Goal: Task Accomplishment & Management: Complete application form

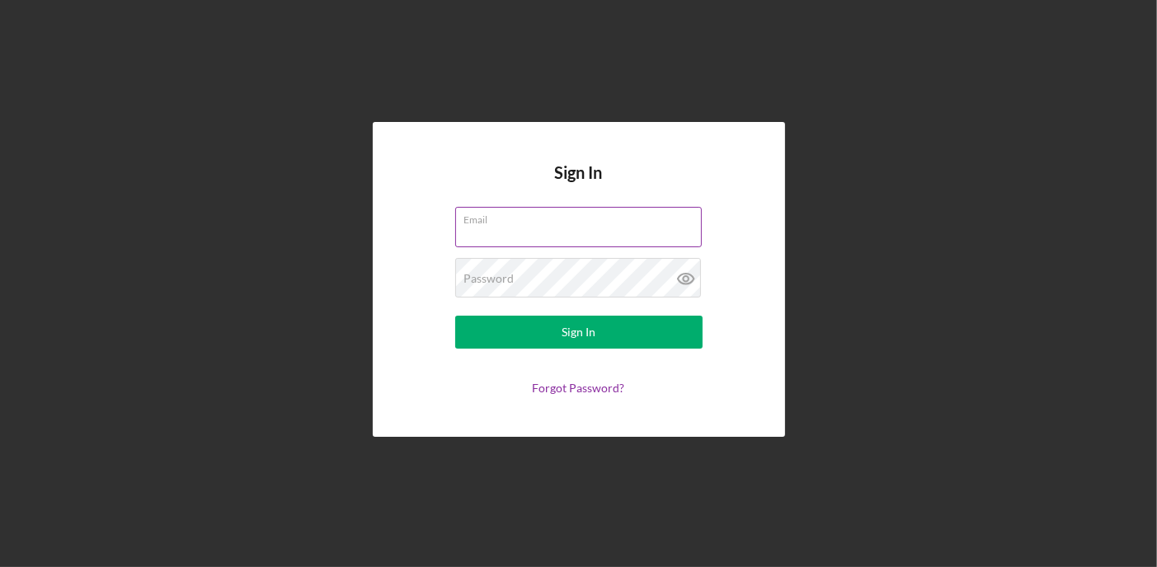
click at [585, 242] on input "Email" at bounding box center [578, 227] width 247 height 40
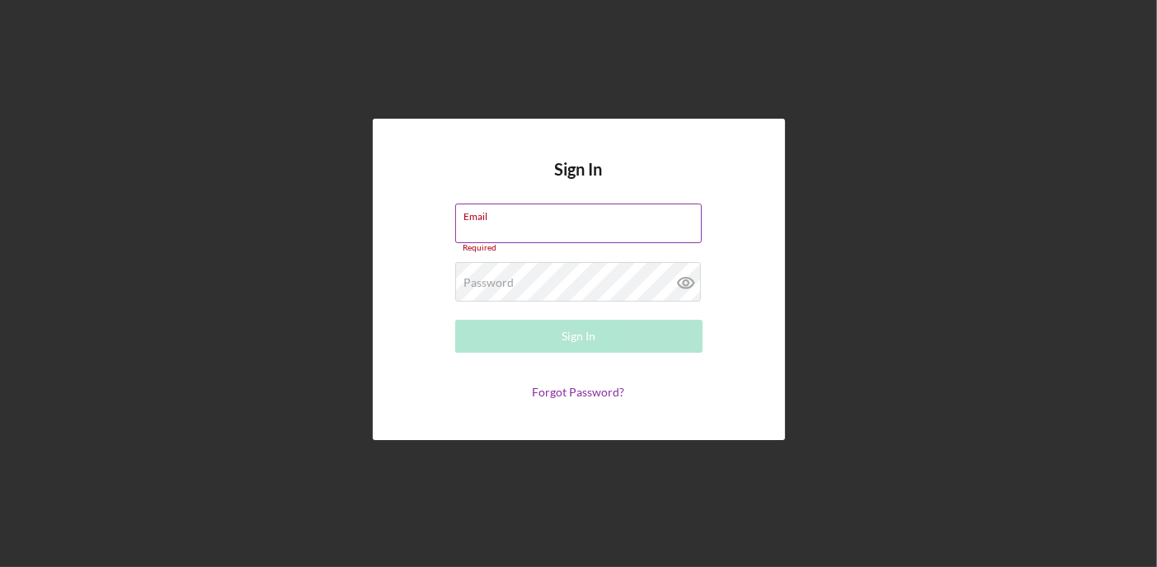
type input "[EMAIL_ADDRESS][DOMAIN_NAME]"
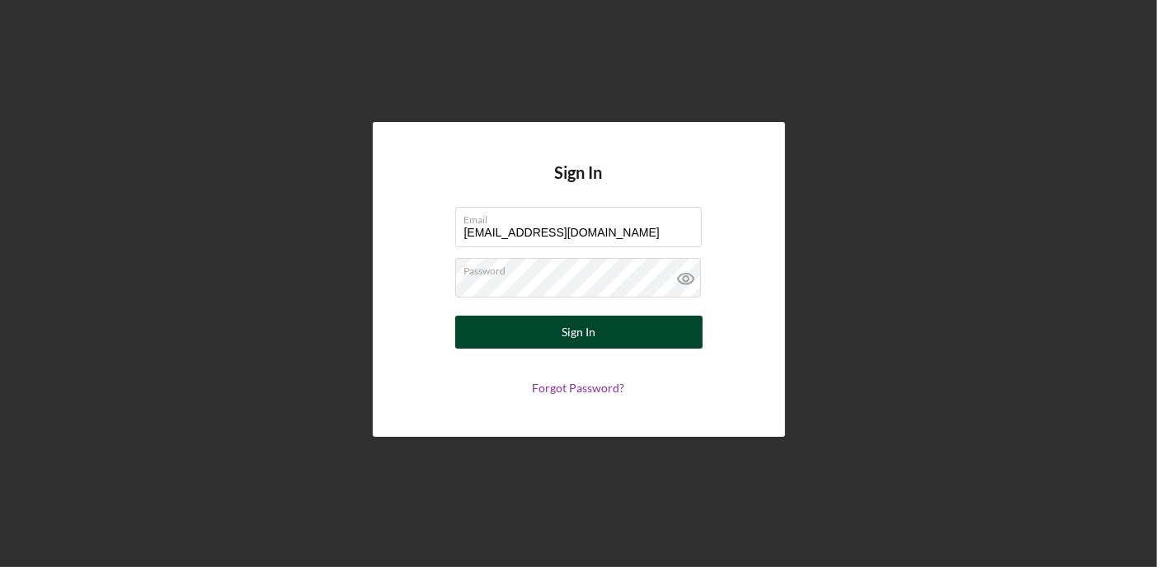
click at [586, 339] on div "Sign In" at bounding box center [579, 332] width 34 height 33
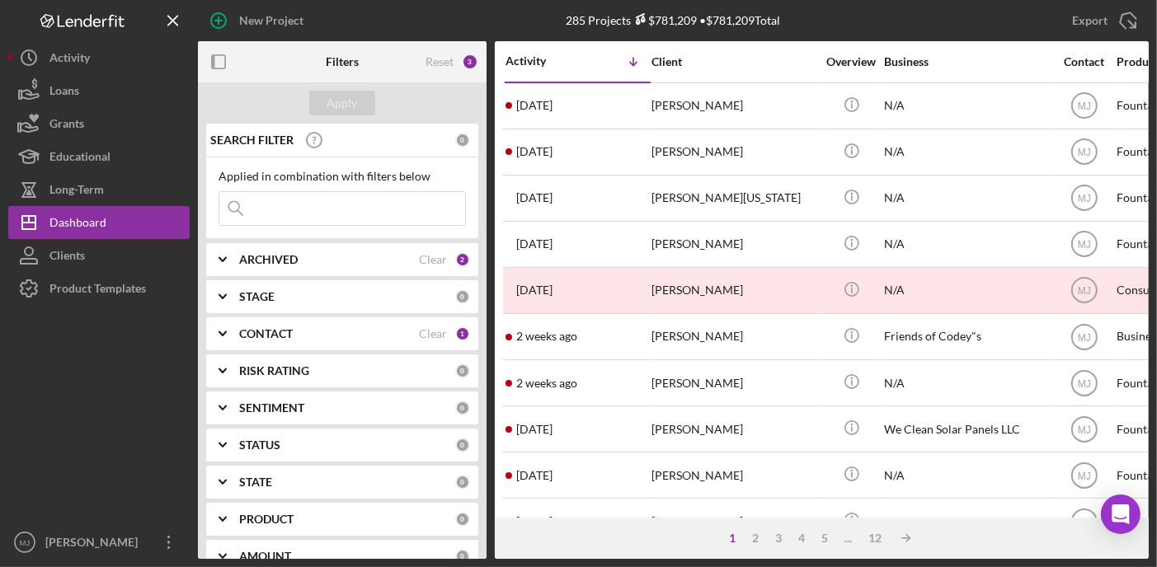
click at [224, 334] on icon "Icon/Expander" at bounding box center [222, 333] width 41 height 41
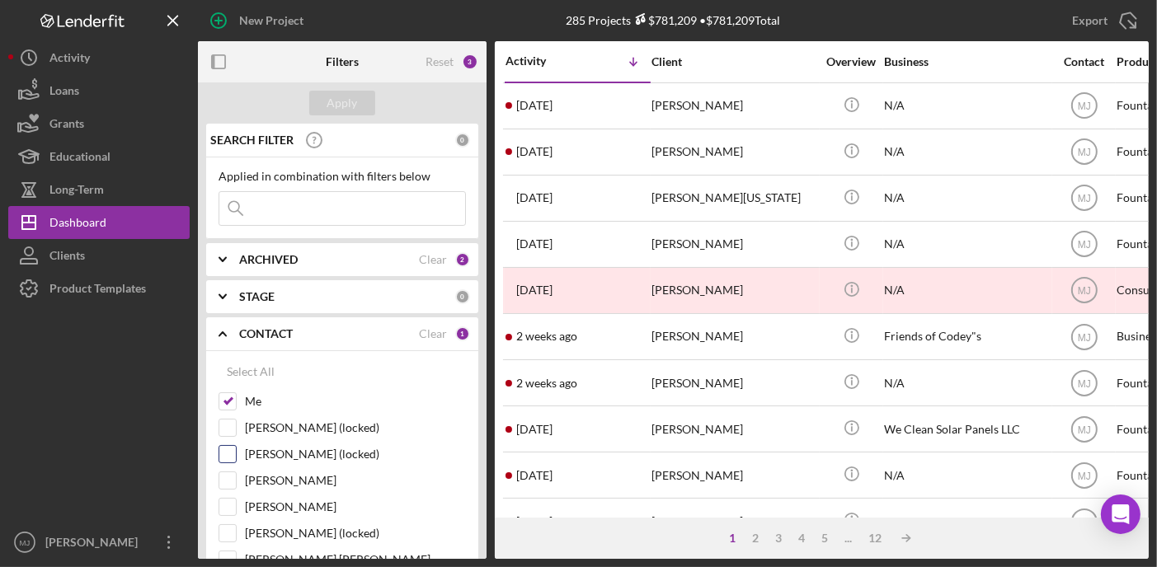
scroll to position [82, 0]
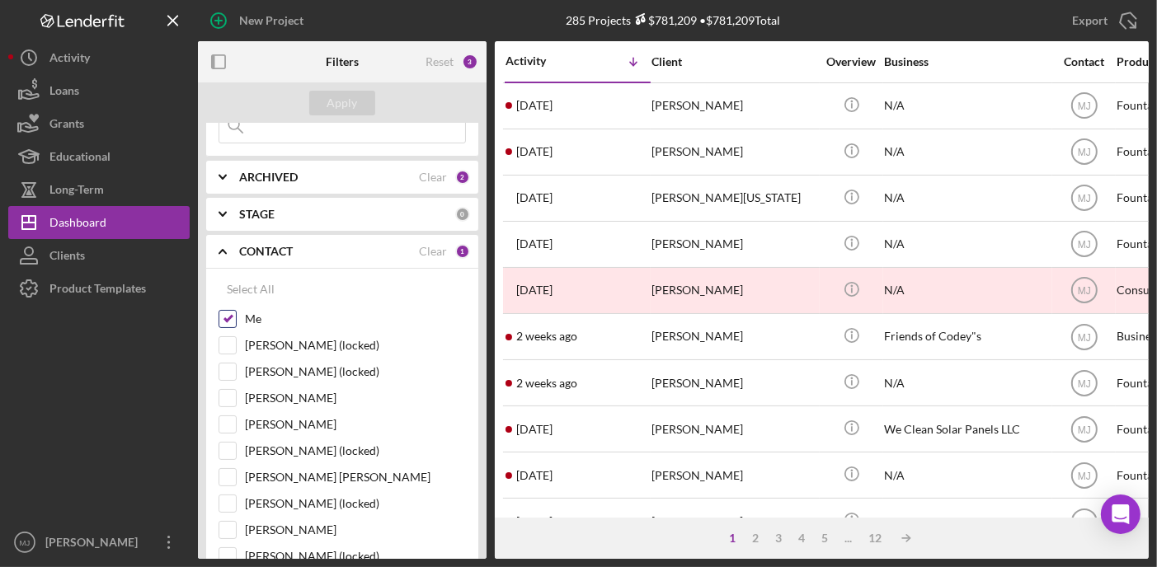
click at [232, 323] on input "Me" at bounding box center [227, 319] width 16 height 16
checkbox input "false"
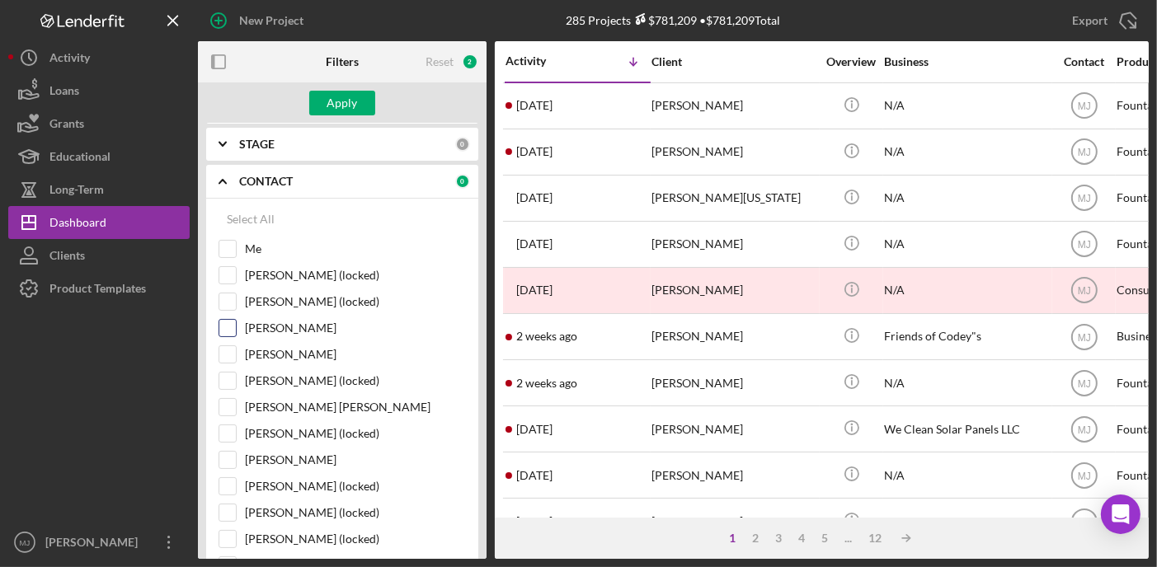
scroll to position [247, 0]
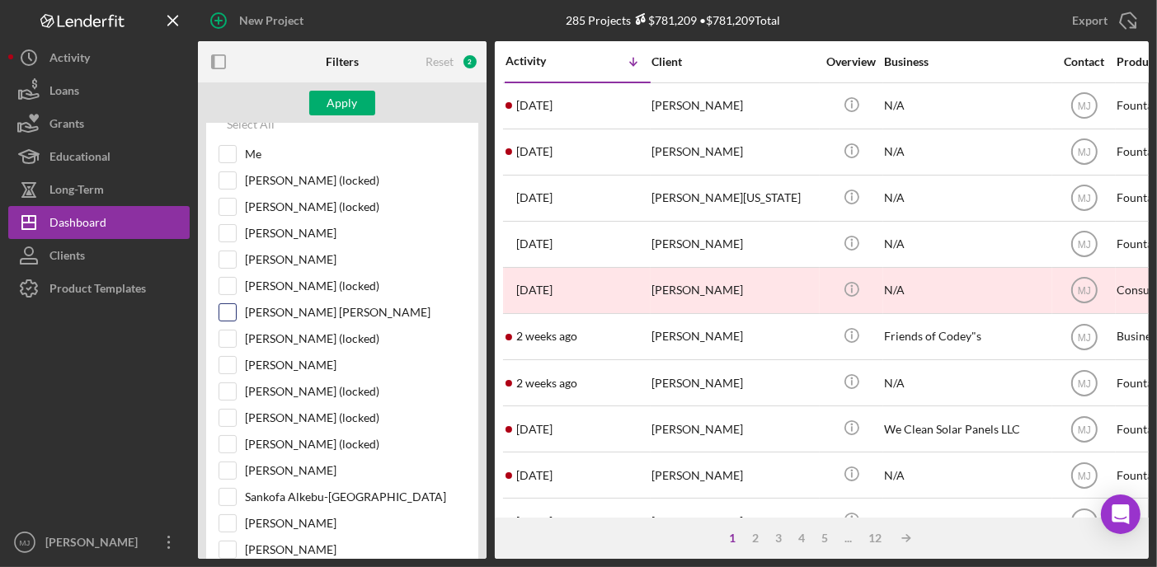
click at [229, 313] on input "[PERSON_NAME] [PERSON_NAME]" at bounding box center [227, 312] width 16 height 16
checkbox input "true"
click at [231, 515] on input "[PERSON_NAME]" at bounding box center [227, 523] width 16 height 16
checkbox input "true"
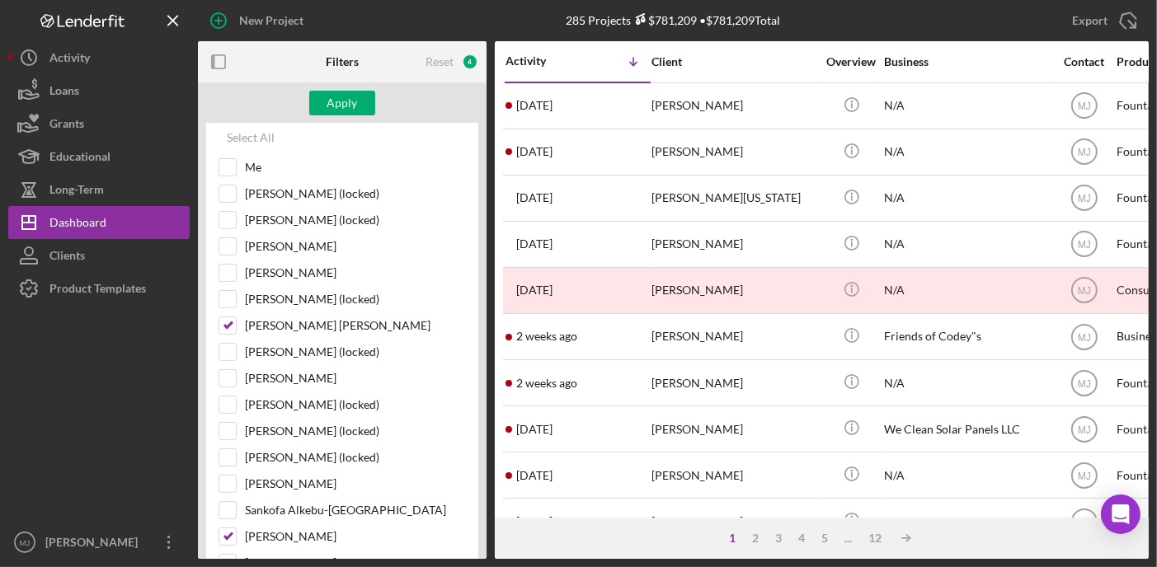
scroll to position [165, 0]
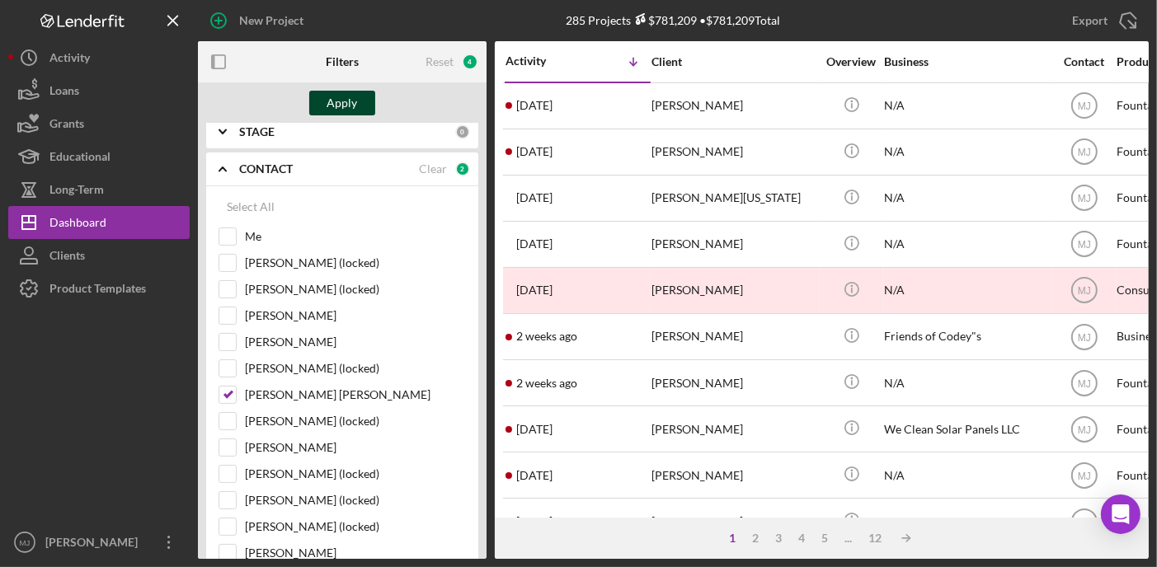
click at [346, 96] on div "Apply" at bounding box center [342, 103] width 31 height 25
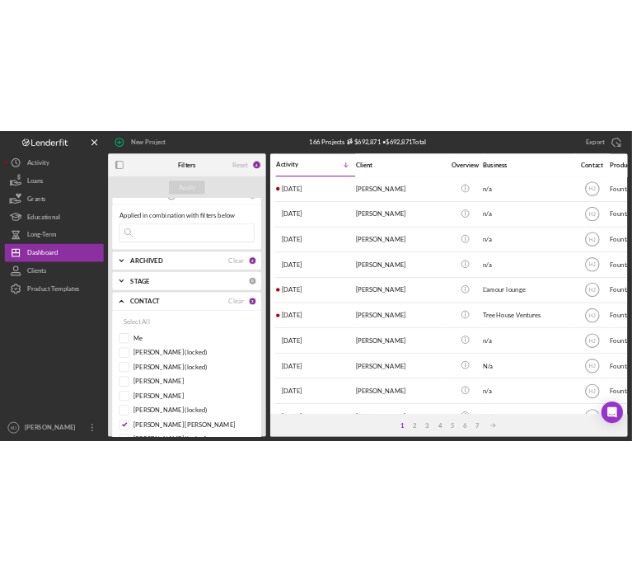
scroll to position [0, 0]
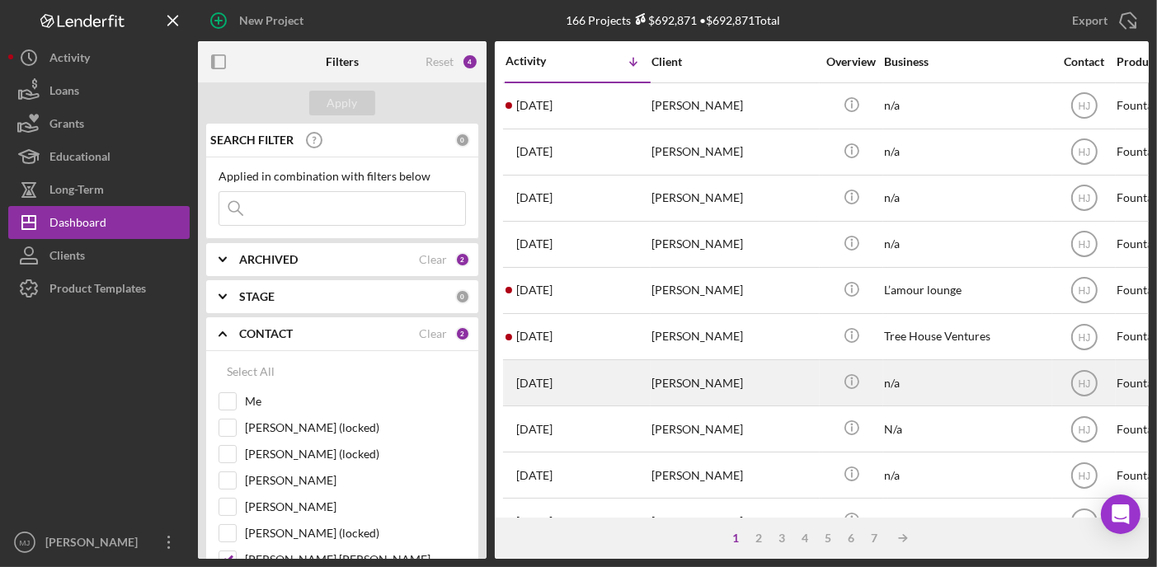
click at [673, 383] on div "[PERSON_NAME]" at bounding box center [733, 383] width 165 height 44
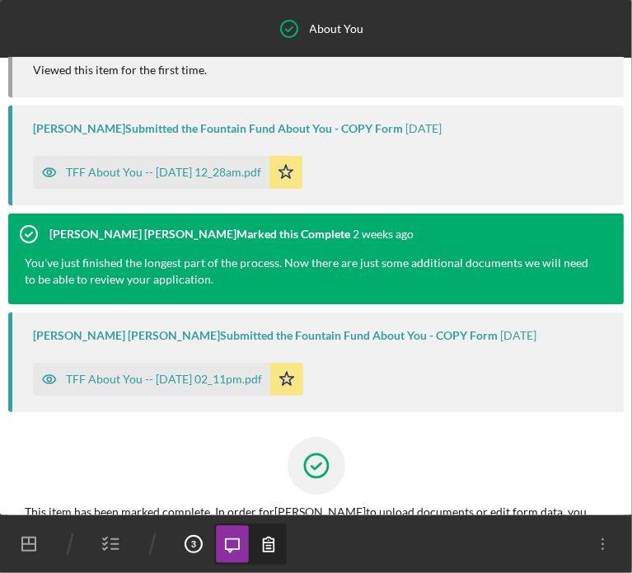
scroll to position [262, 0]
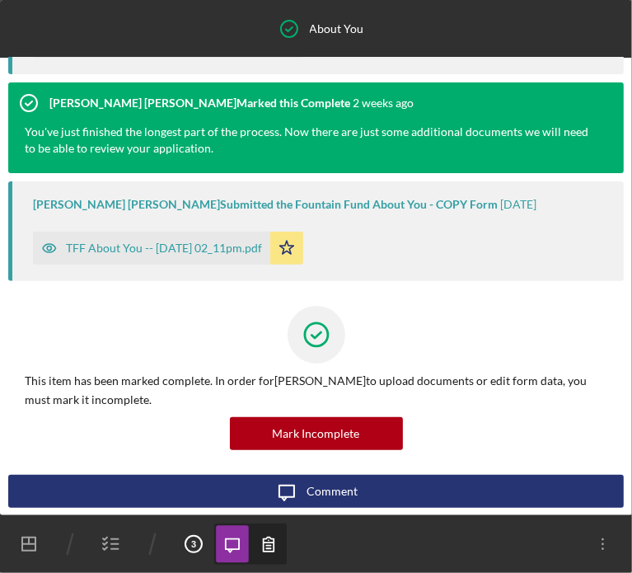
click at [121, 547] on icon "button" at bounding box center [111, 544] width 41 height 41
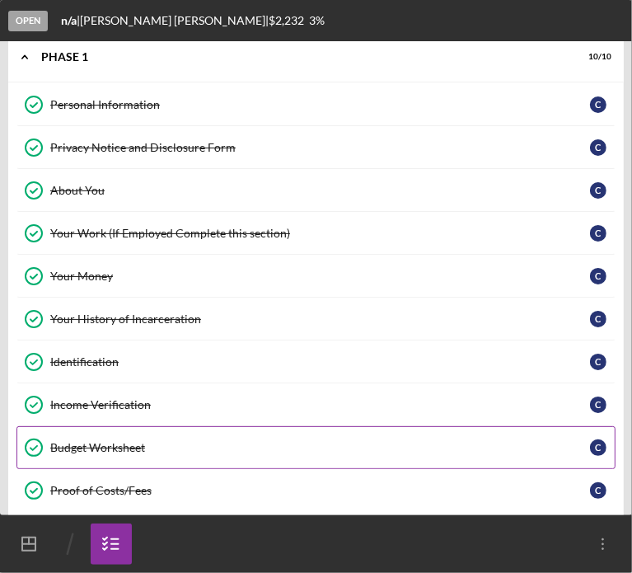
scroll to position [26, 0]
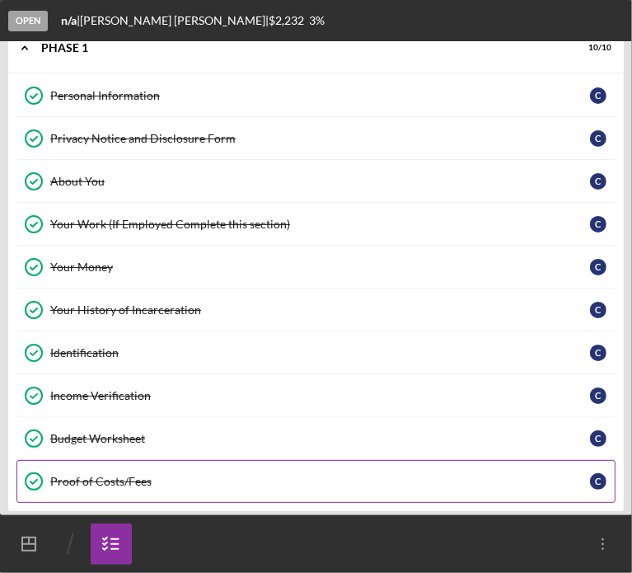
click at [101, 478] on div "Proof of Costs/Fees" at bounding box center [320, 481] width 540 height 13
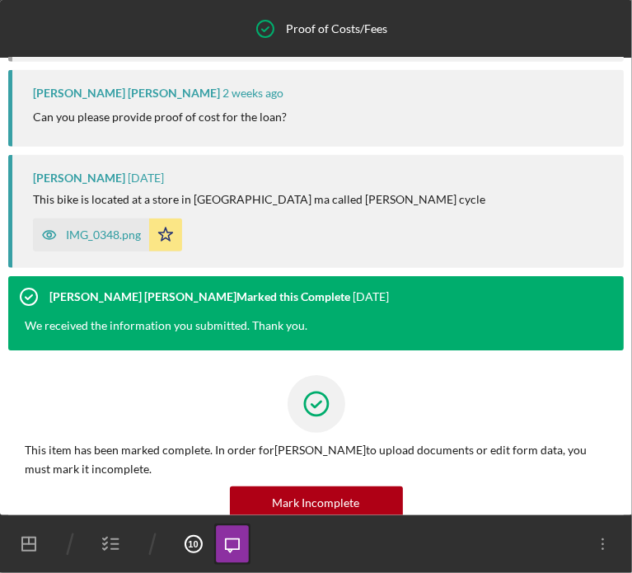
scroll to position [393, 0]
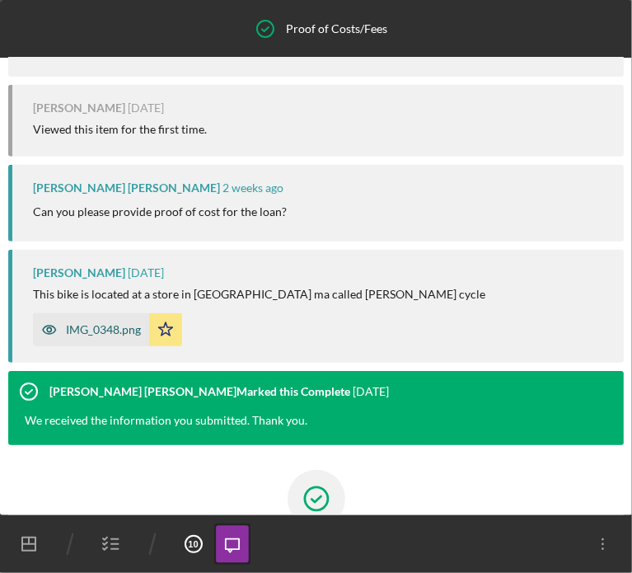
click at [106, 324] on div "IMG_0348.png" at bounding box center [103, 329] width 75 height 13
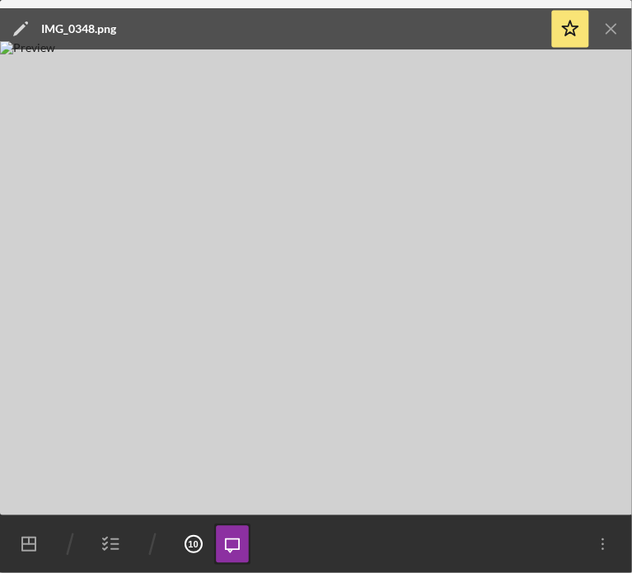
click at [104, 538] on icon "button" at bounding box center [111, 544] width 41 height 41
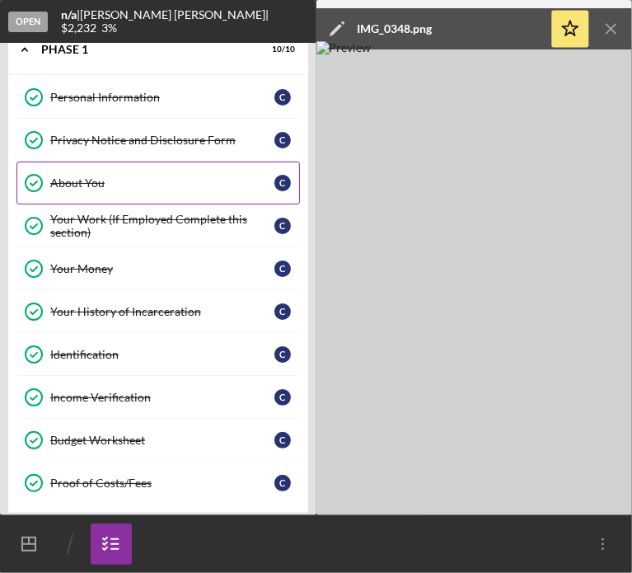
click at [105, 167] on link "About You About You C" at bounding box center [158, 183] width 284 height 43
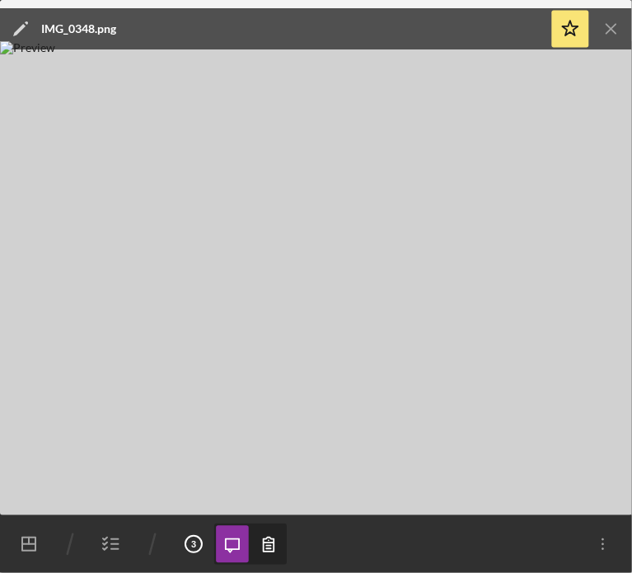
click at [607, 25] on icon "Icon/Menu Close" at bounding box center [612, 29] width 37 height 37
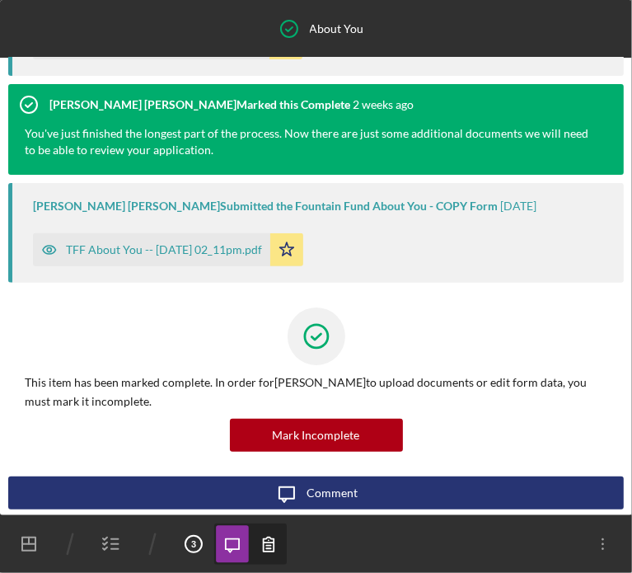
scroll to position [262, 0]
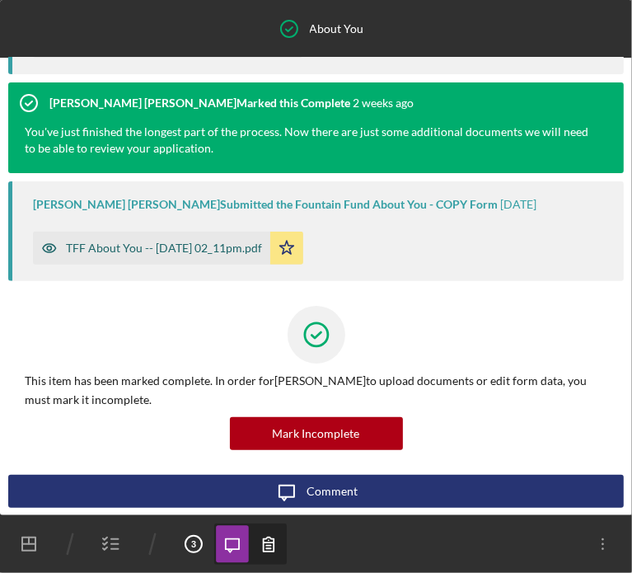
click at [189, 255] on div "TFF About You -- [DATE] 02_11pm.pdf" at bounding box center [151, 248] width 237 height 33
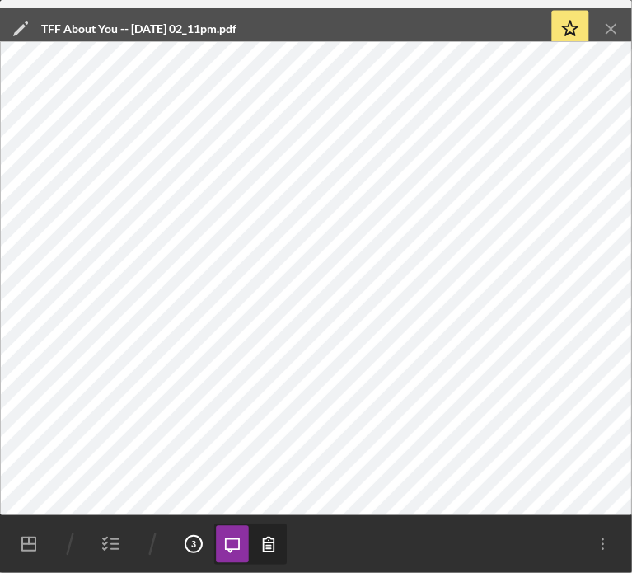
click at [112, 542] on icon "button" at bounding box center [111, 544] width 41 height 41
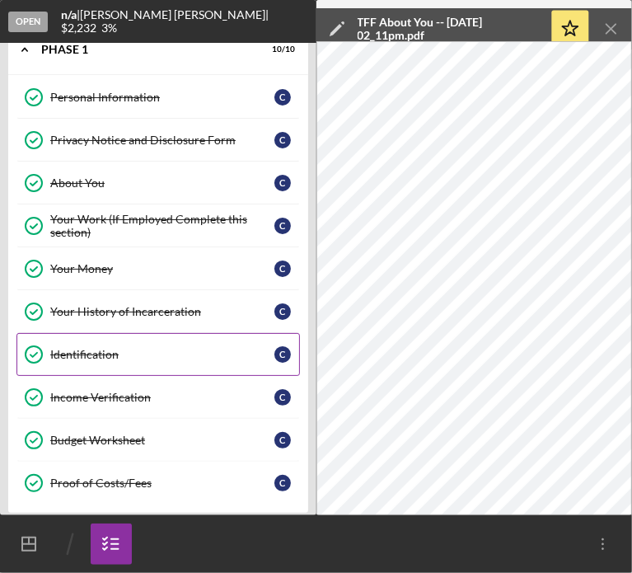
click at [122, 353] on div "Identification" at bounding box center [162, 354] width 224 height 13
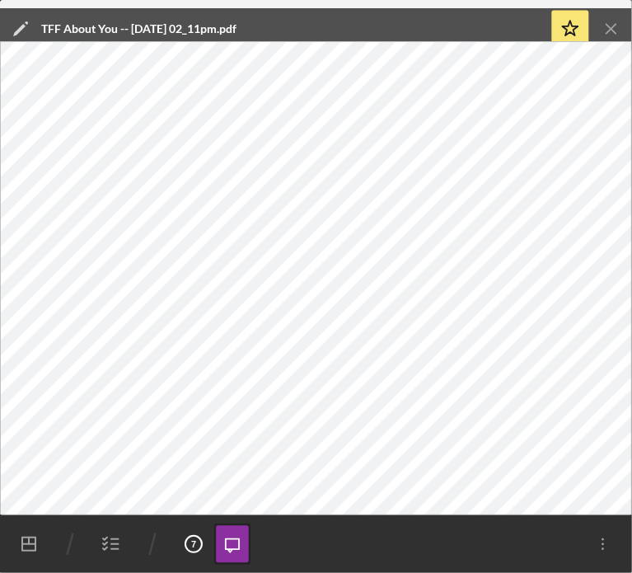
click at [612, 26] on icon "Icon/Menu Close" at bounding box center [612, 29] width 37 height 37
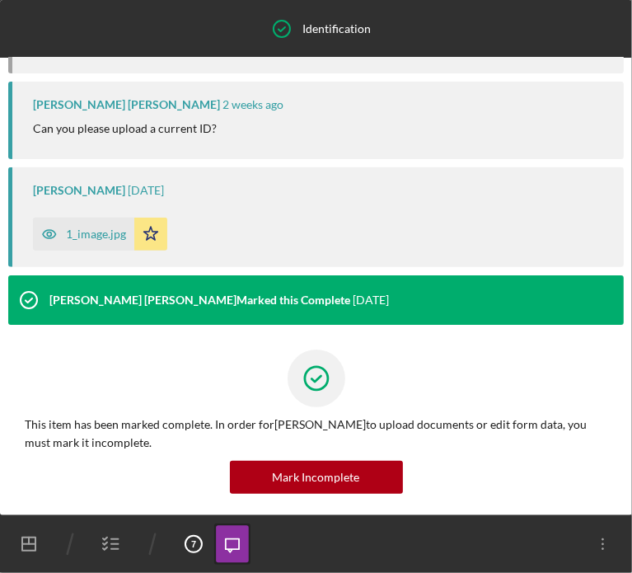
scroll to position [179, 0]
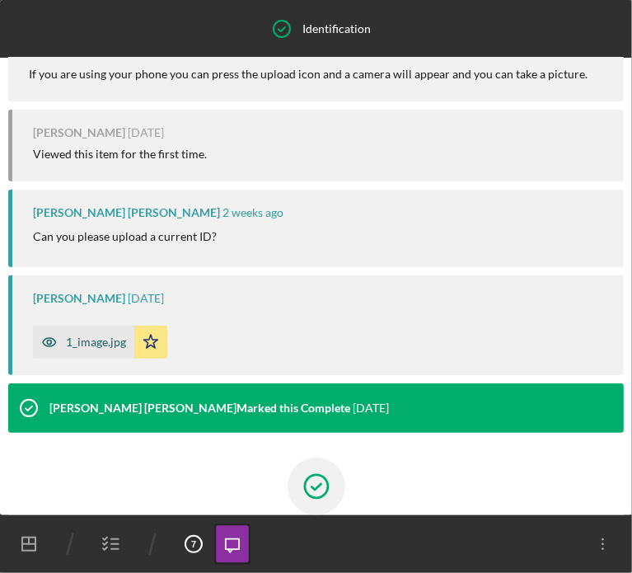
click at [66, 349] on div "1_image.jpg" at bounding box center [96, 342] width 60 height 13
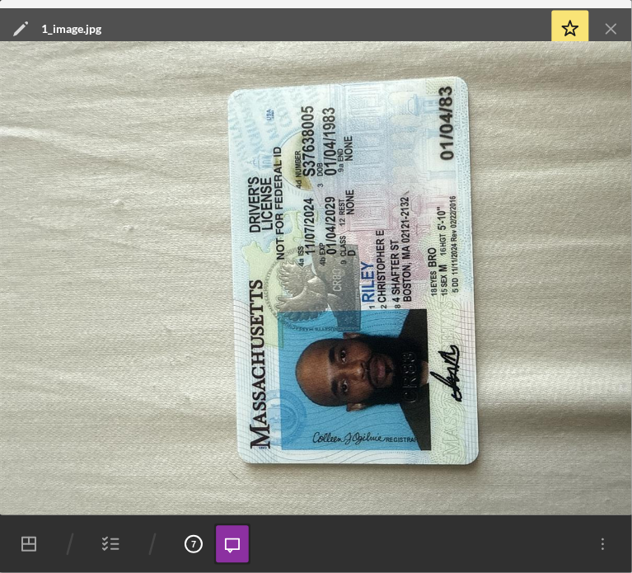
click at [113, 543] on icon "button" at bounding box center [111, 544] width 41 height 41
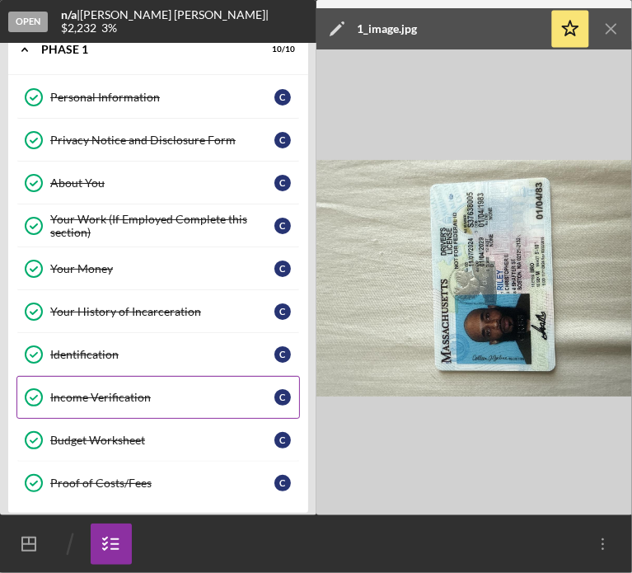
click at [106, 397] on div "Income Verification" at bounding box center [162, 397] width 224 height 13
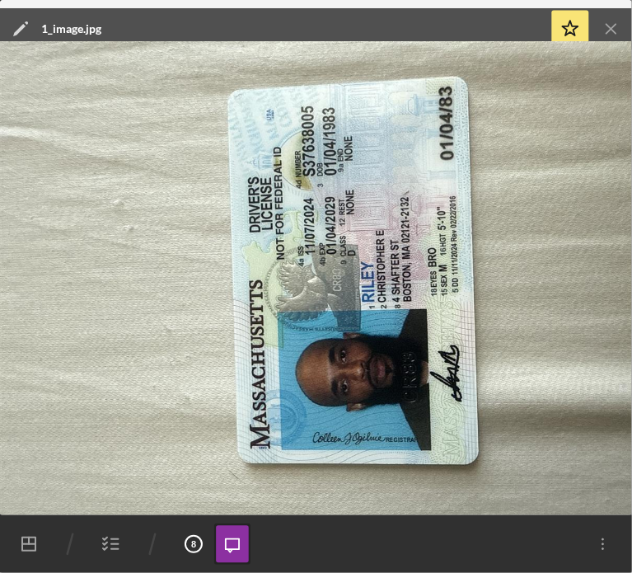
click at [614, 22] on icon "Icon/Menu Close" at bounding box center [612, 29] width 37 height 37
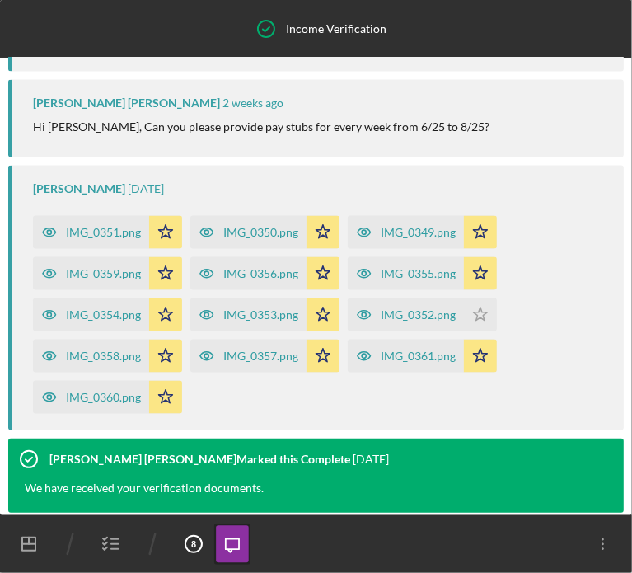
scroll to position [1206, 0]
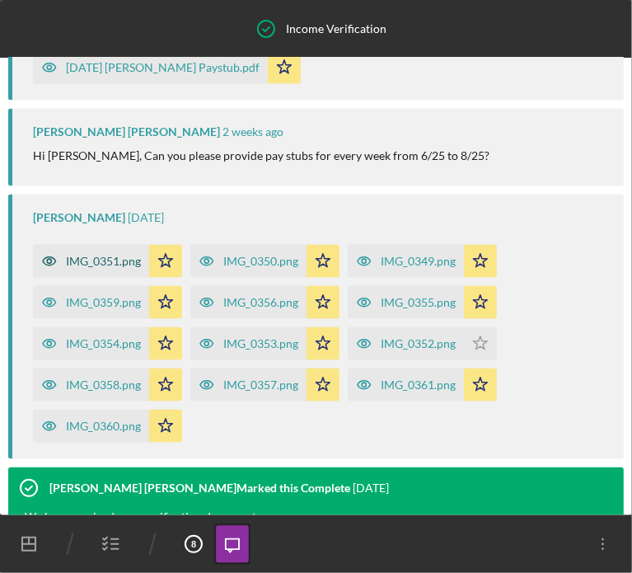
click at [106, 255] on div "IMG_0351.png" at bounding box center [103, 261] width 75 height 13
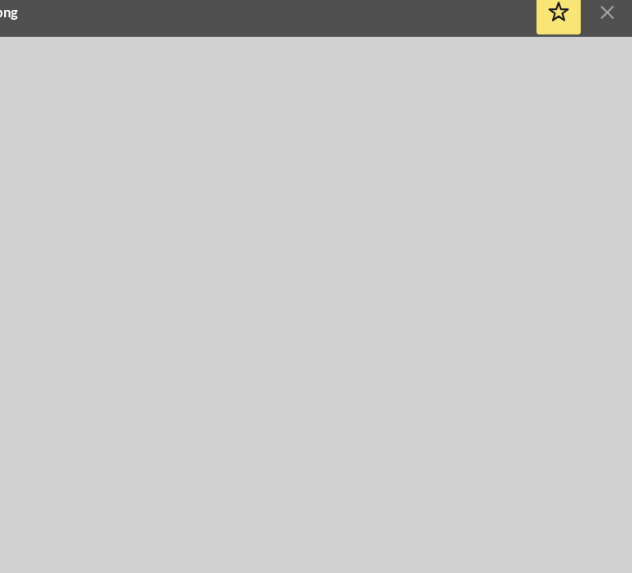
scroll to position [0, 0]
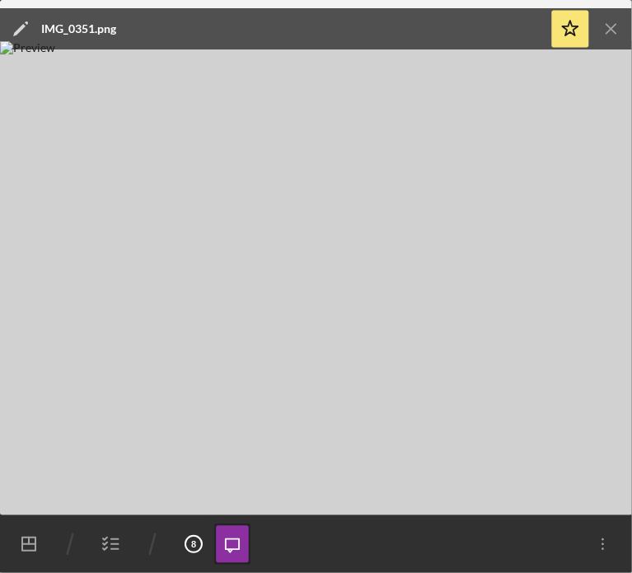
click at [614, 32] on line "button" at bounding box center [611, 28] width 9 height 9
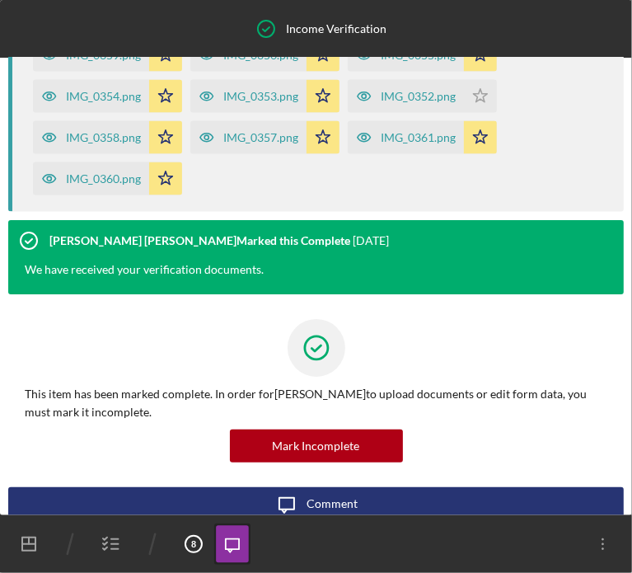
click at [106, 548] on polyline "button" at bounding box center [105, 549] width 4 height 2
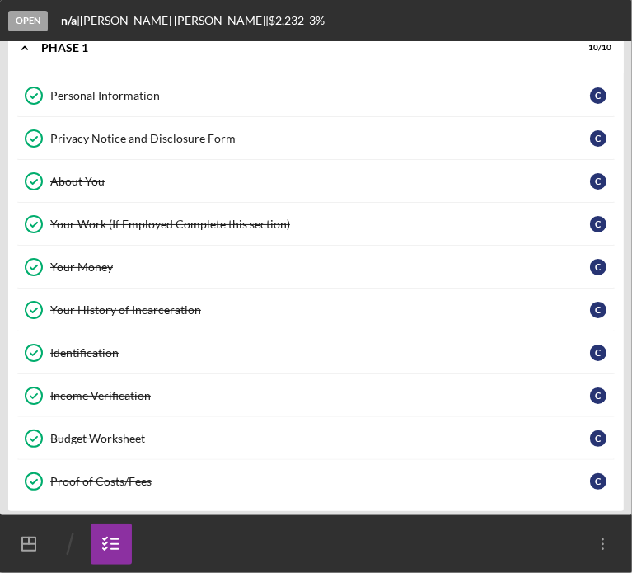
click at [100, 432] on div "Budget Worksheet" at bounding box center [320, 438] width 540 height 13
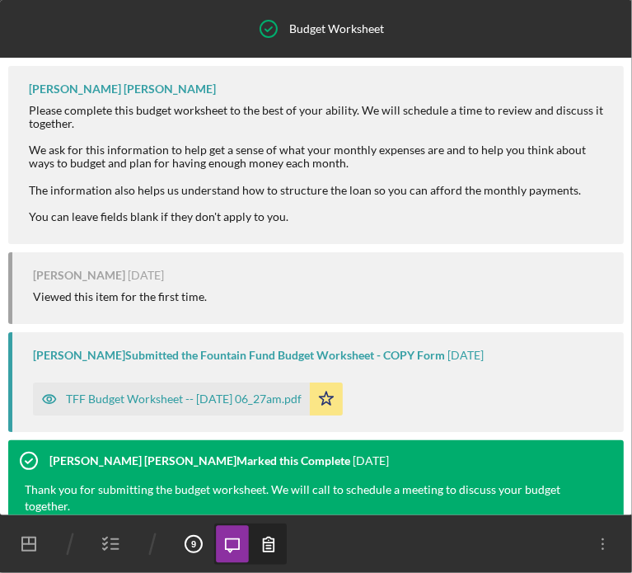
scroll to position [251, 0]
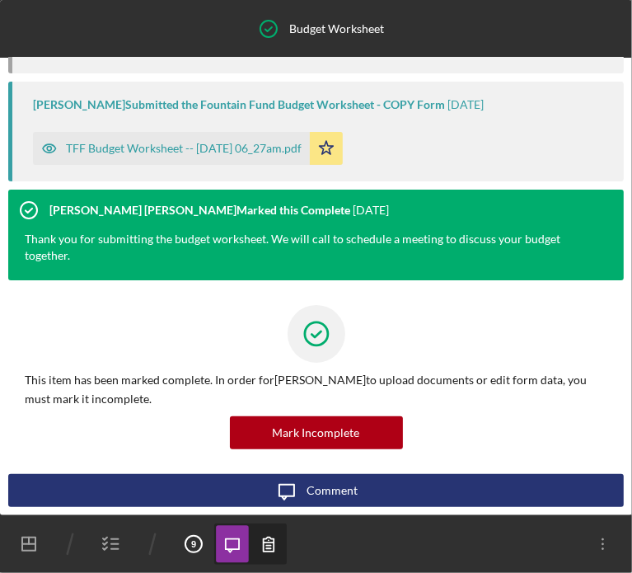
click at [109, 539] on icon "button" at bounding box center [111, 544] width 41 height 41
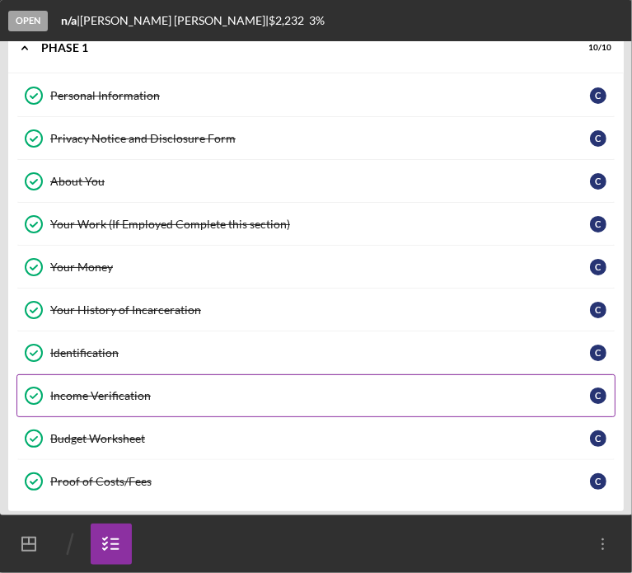
click at [102, 400] on link "Income Verification Income Verification C" at bounding box center [315, 395] width 599 height 43
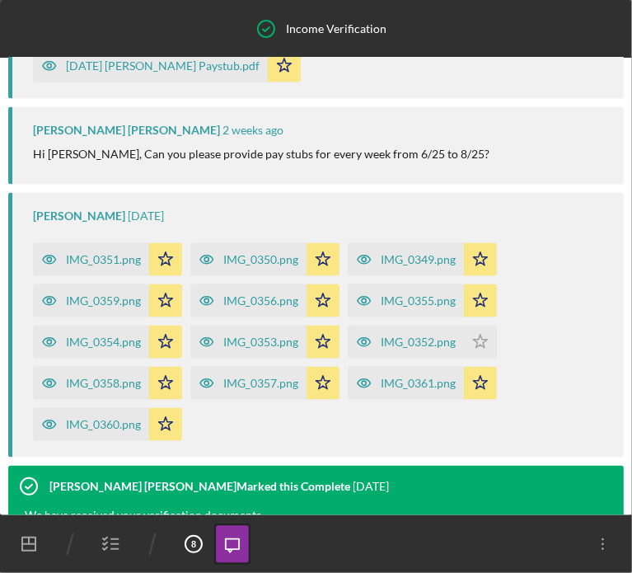
scroll to position [1206, 0]
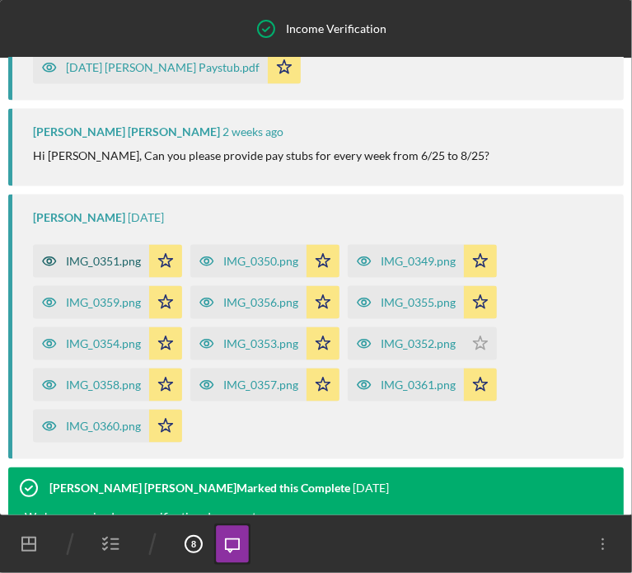
click at [119, 255] on div "IMG_0351.png" at bounding box center [103, 261] width 75 height 13
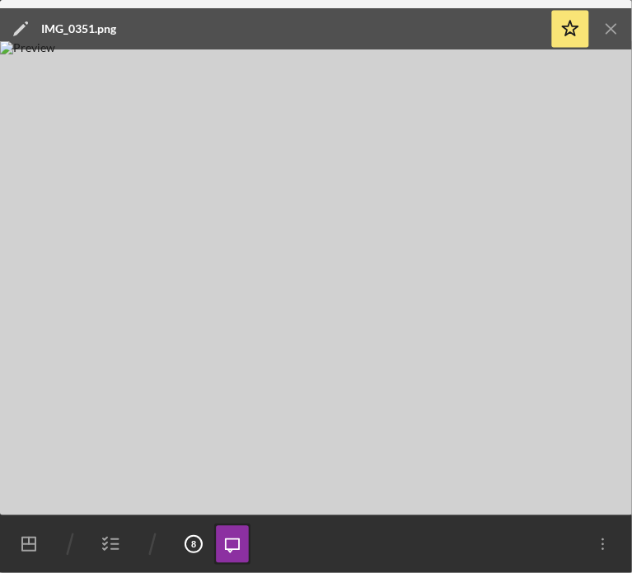
click at [604, 30] on icon "Icon/Menu Close" at bounding box center [612, 29] width 37 height 37
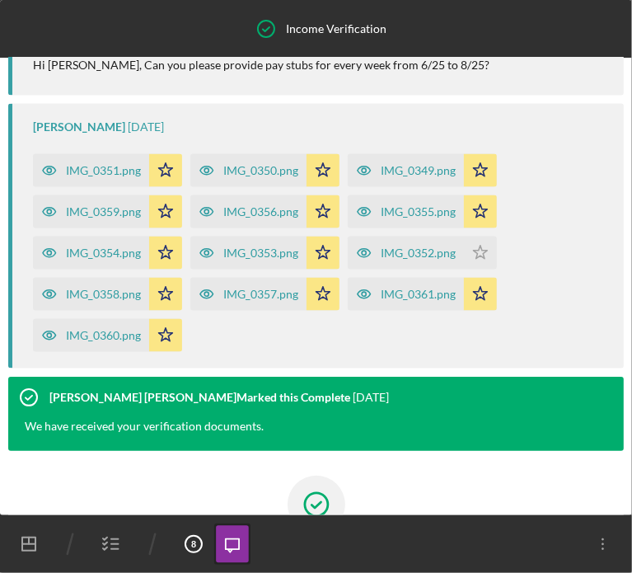
scroll to position [1290, 0]
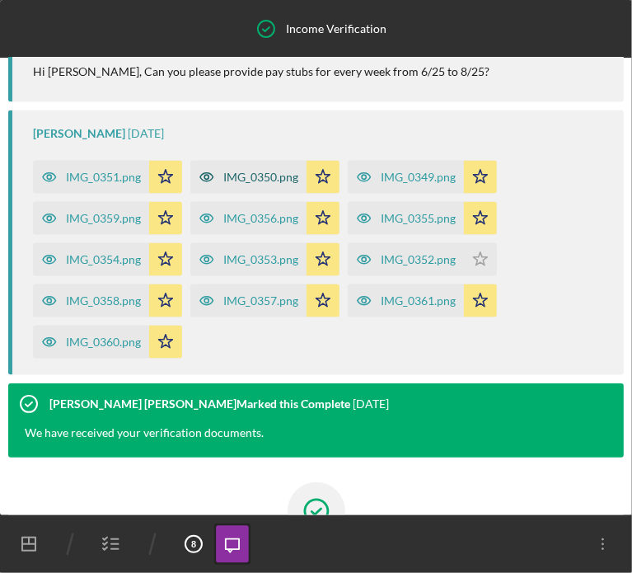
click at [233, 172] on div "IMG_0350.png" at bounding box center [248, 177] width 116 height 33
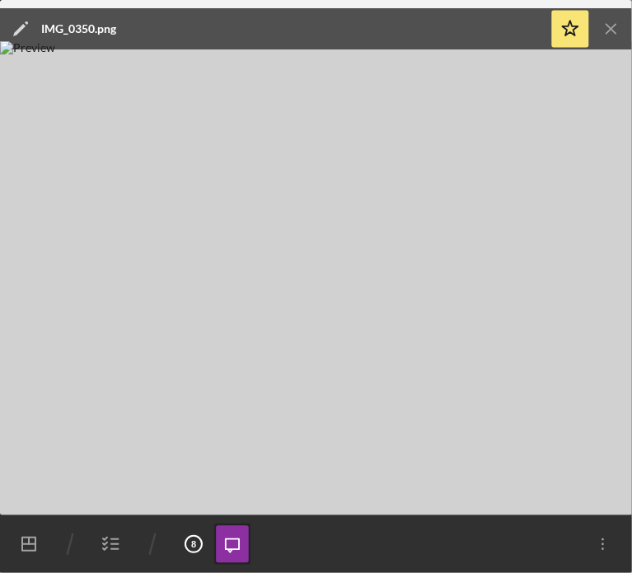
click at [607, 32] on icon "Icon/Menu Close" at bounding box center [612, 29] width 37 height 37
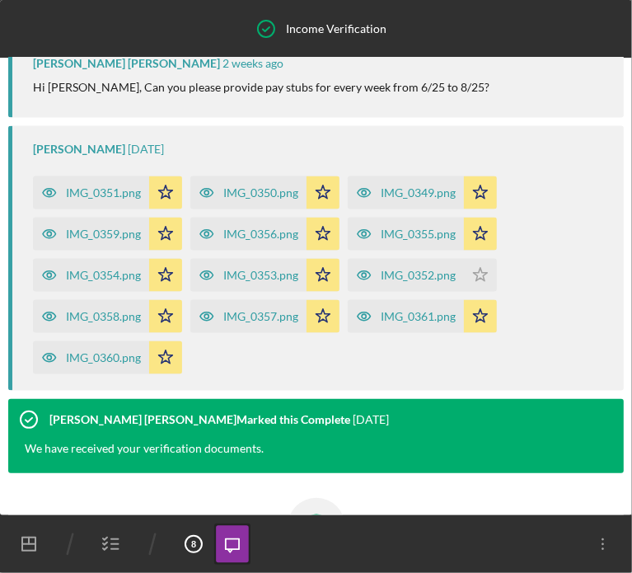
scroll to position [1273, 0]
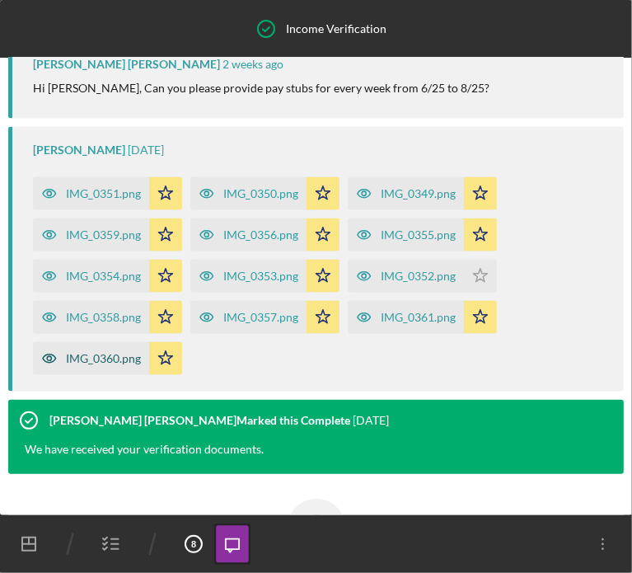
click at [122, 352] on div "IMG_0360.png" at bounding box center [103, 358] width 75 height 13
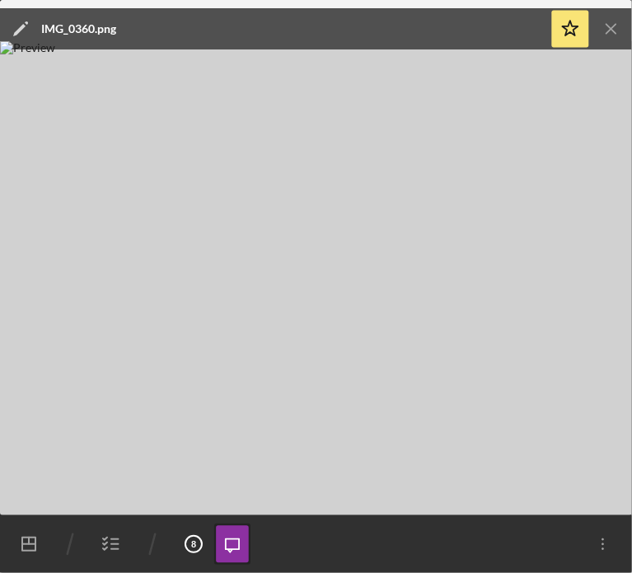
click at [608, 33] on line "button" at bounding box center [611, 28] width 9 height 9
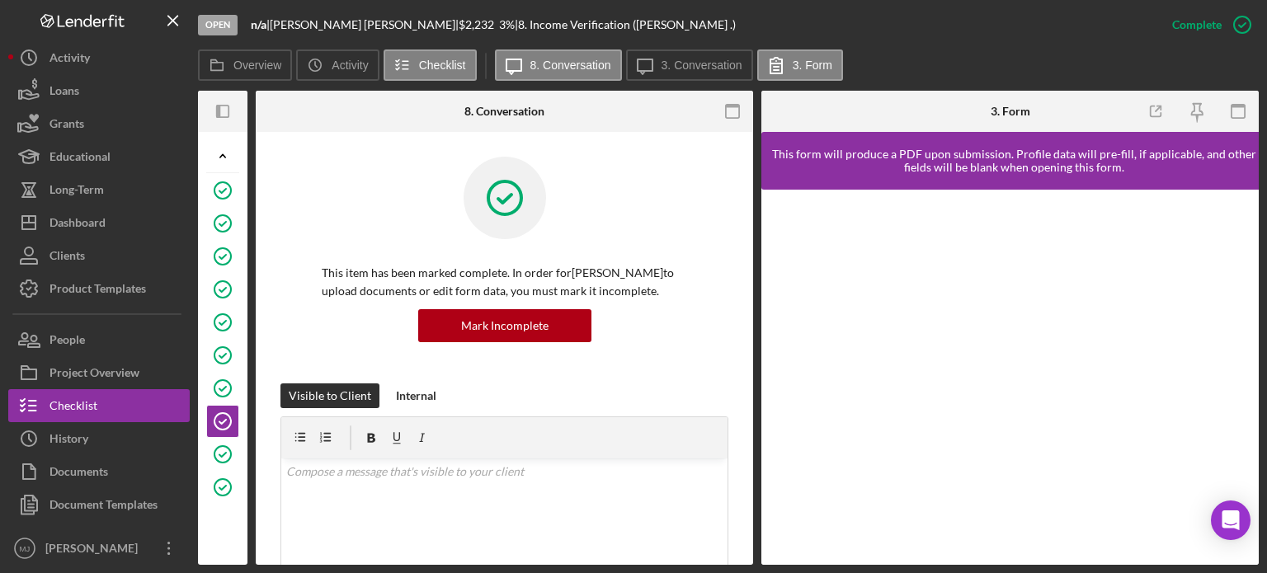
scroll to position [4, 0]
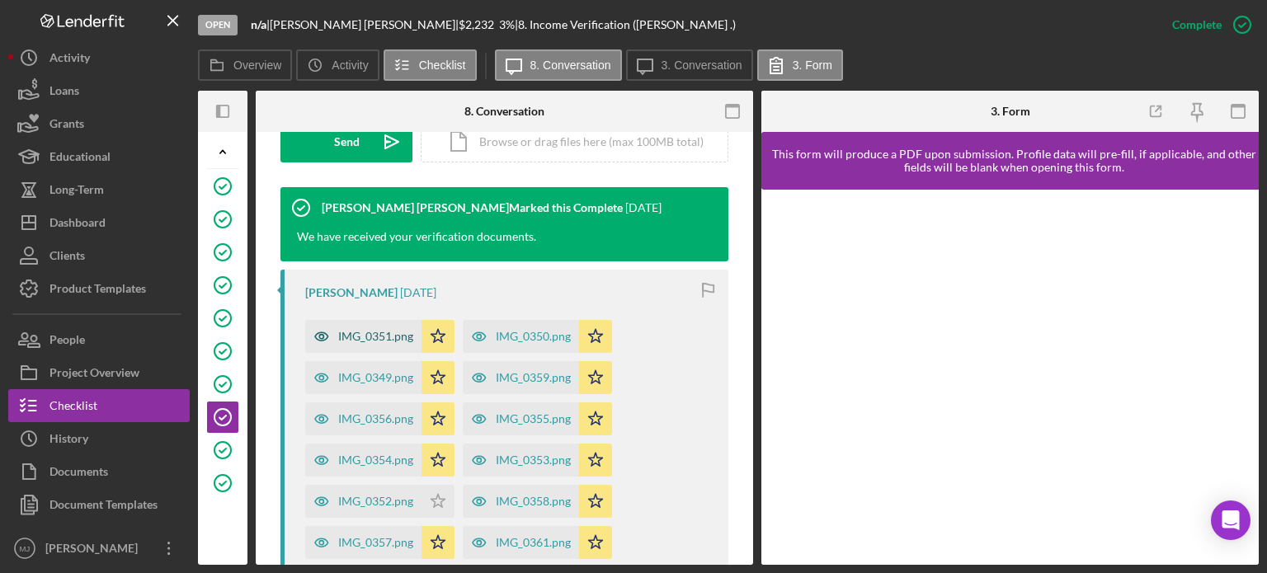
click at [360, 336] on div "IMG_0351.png" at bounding box center [375, 336] width 75 height 13
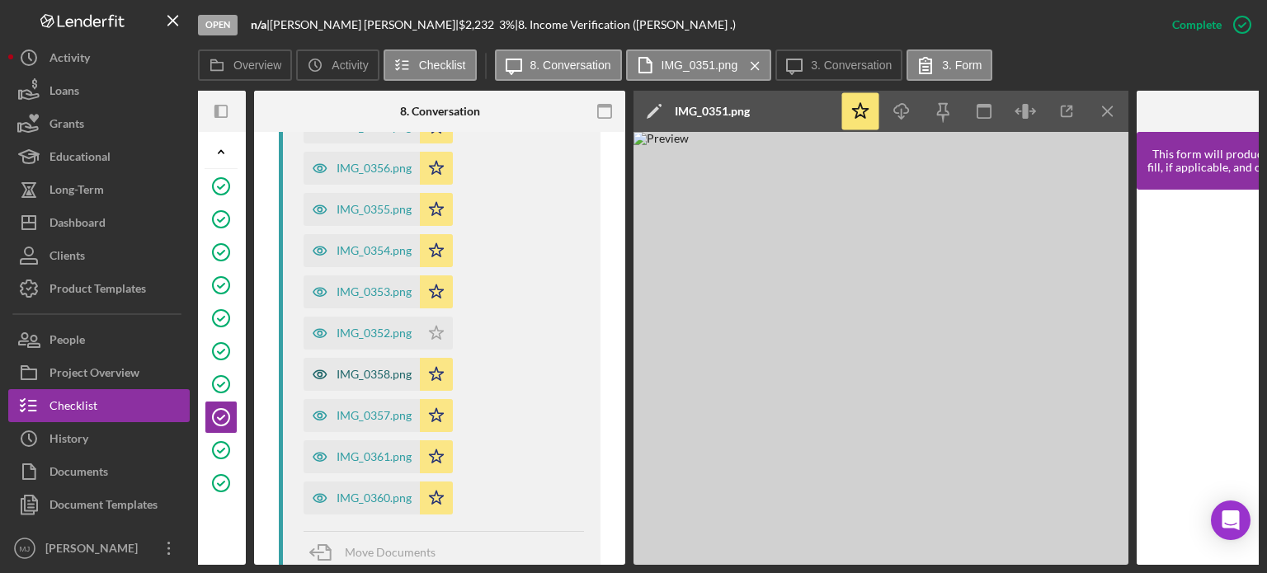
scroll to position [1011, 0]
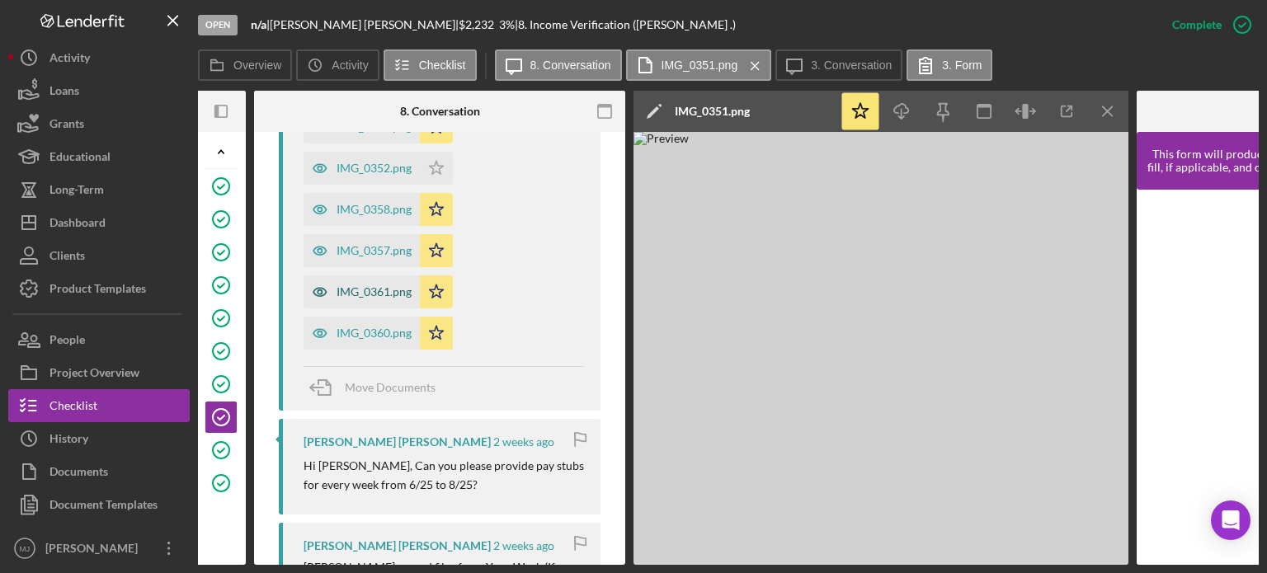
click at [361, 291] on div "IMG_0361.png" at bounding box center [373, 291] width 75 height 13
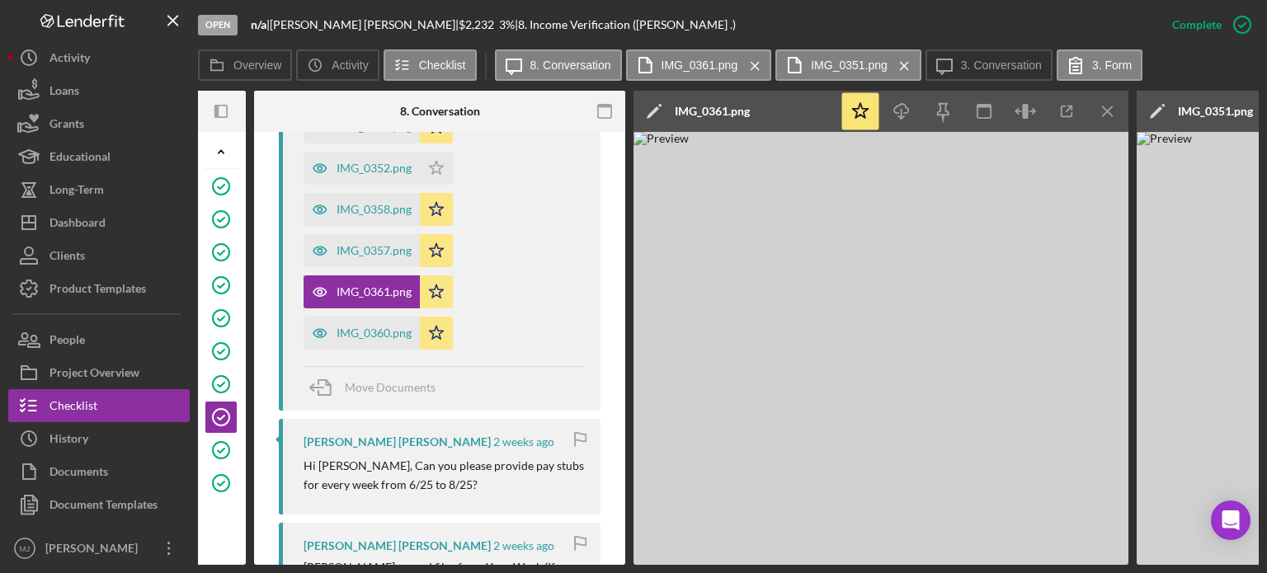
scroll to position [0, 0]
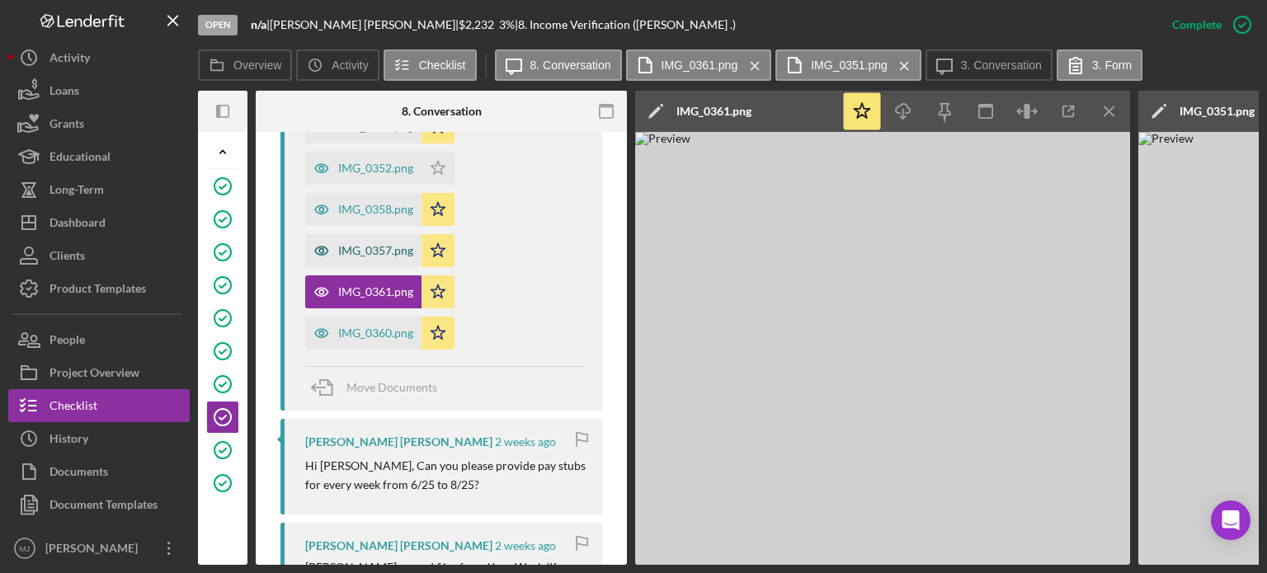
click at [346, 251] on div "IMG_0357.png" at bounding box center [375, 250] width 75 height 13
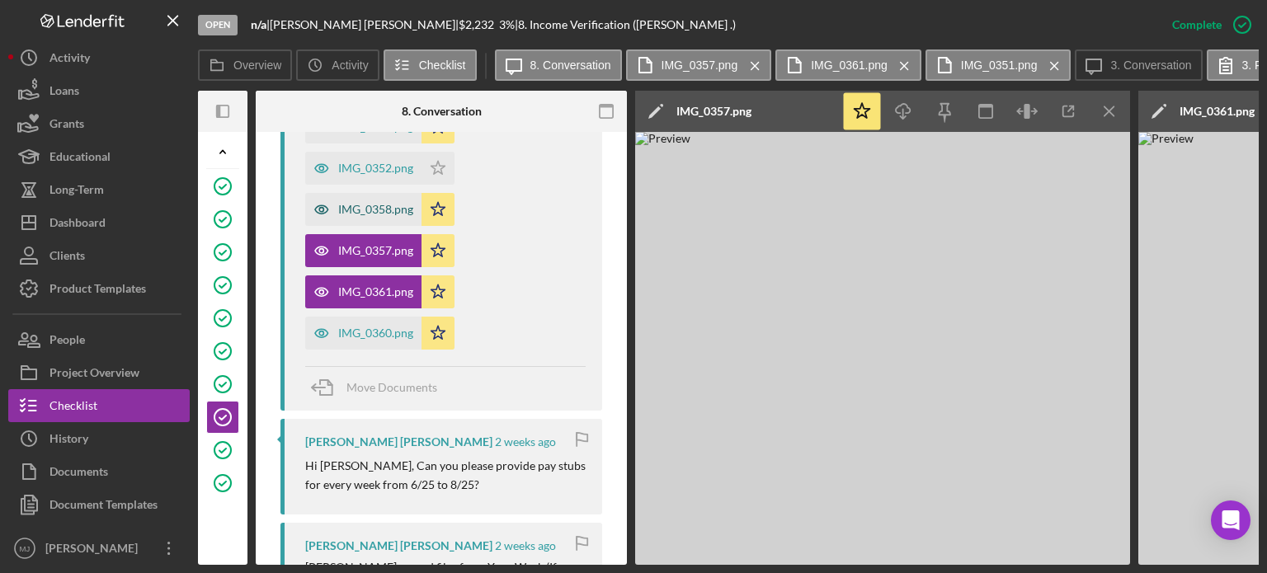
click at [375, 214] on div "IMG_0358.png" at bounding box center [375, 209] width 75 height 13
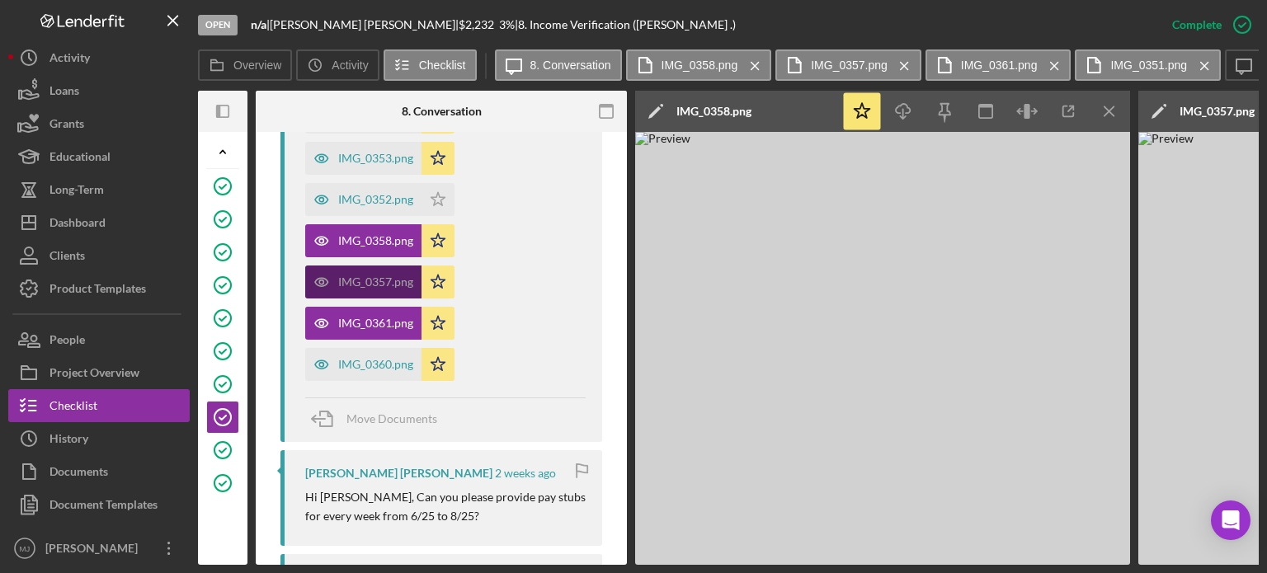
scroll to position [928, 0]
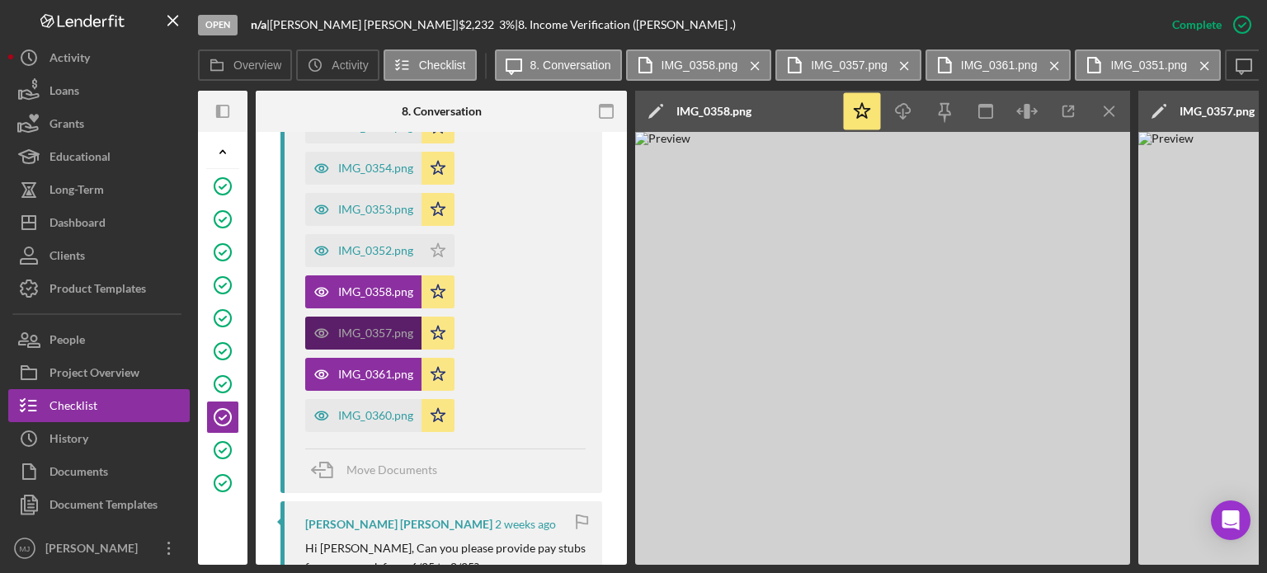
click at [380, 331] on div "IMG_0357.png" at bounding box center [375, 333] width 75 height 13
click at [373, 247] on div "IMG_0352.png" at bounding box center [375, 250] width 75 height 13
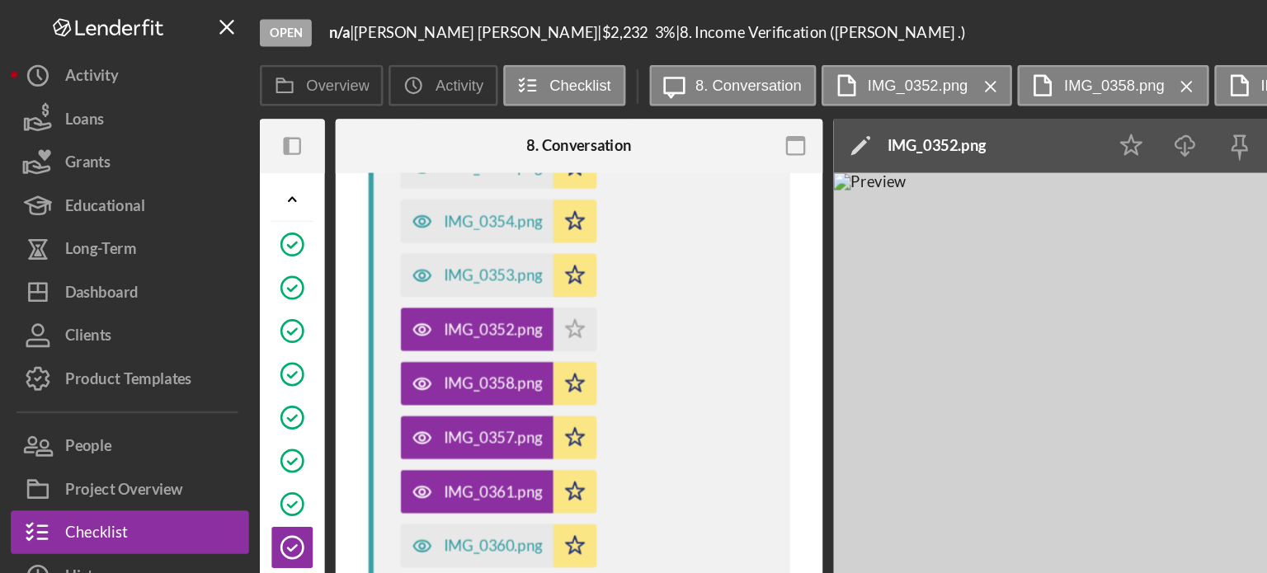
scroll to position [926, 0]
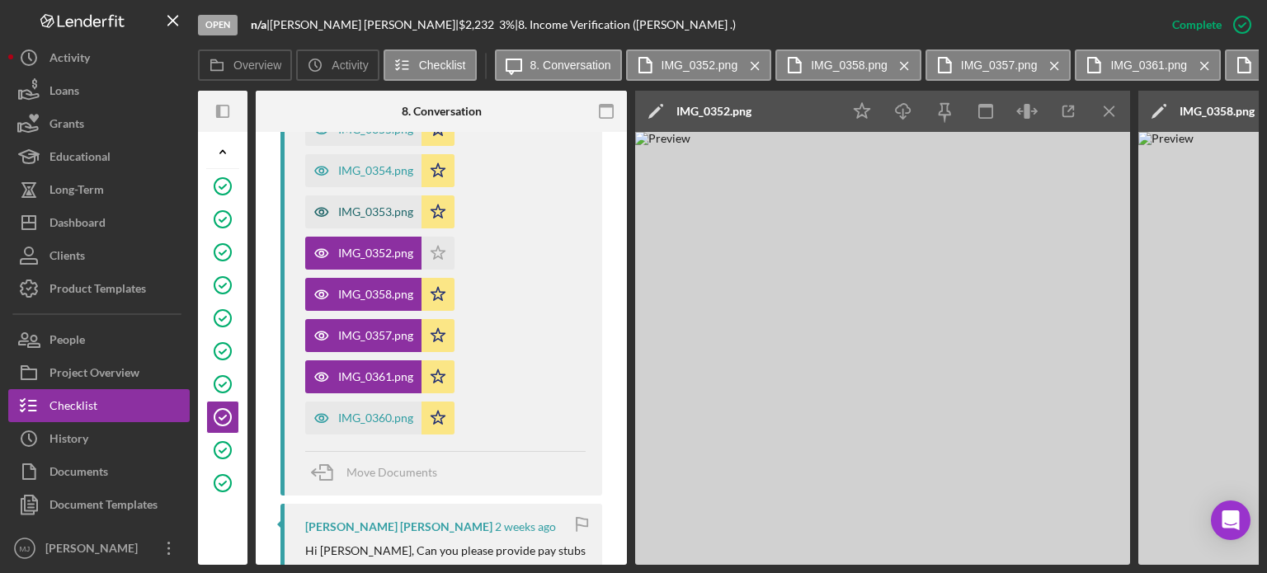
click at [377, 214] on div "IMG_0353.png" at bounding box center [375, 211] width 75 height 13
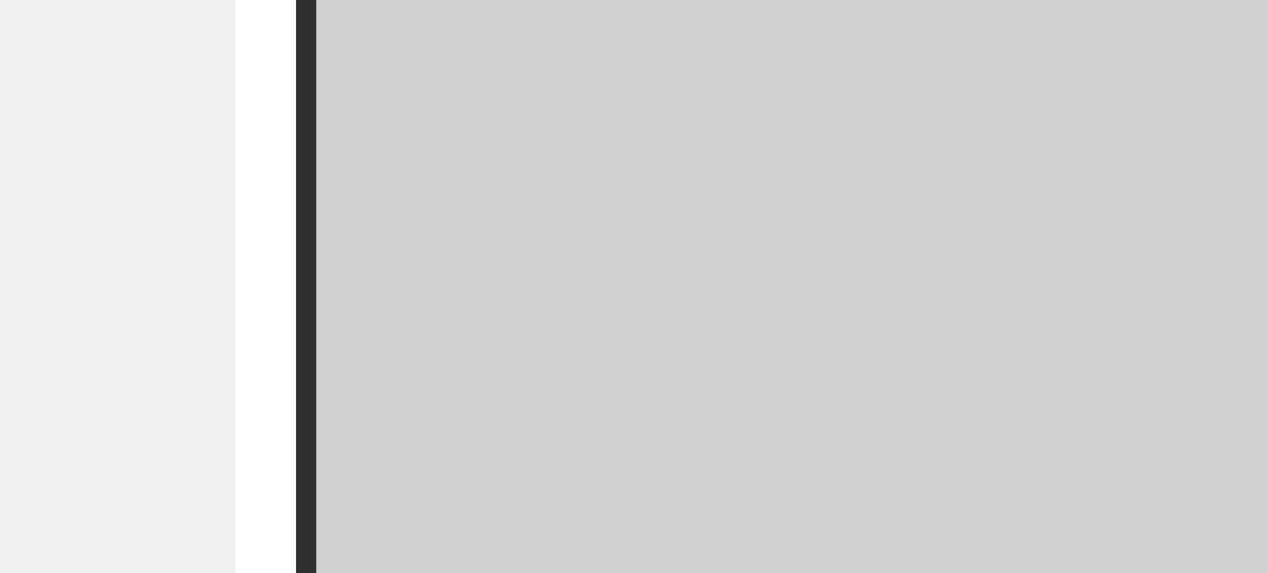
click at [861, 343] on img at bounding box center [882, 348] width 495 height 433
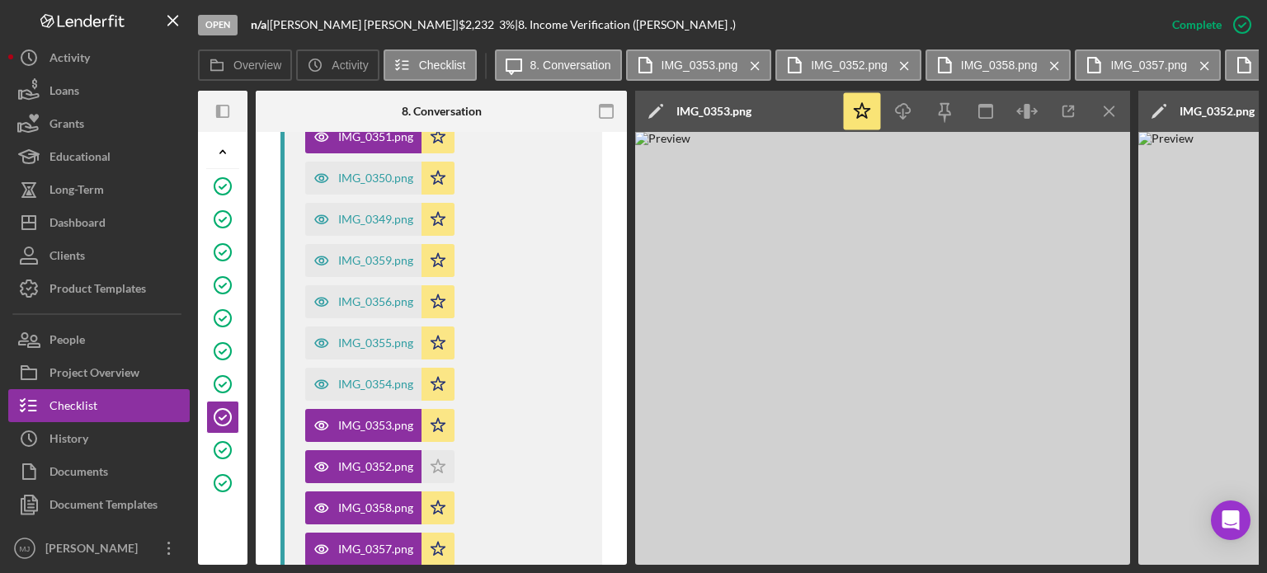
scroll to position [689, 0]
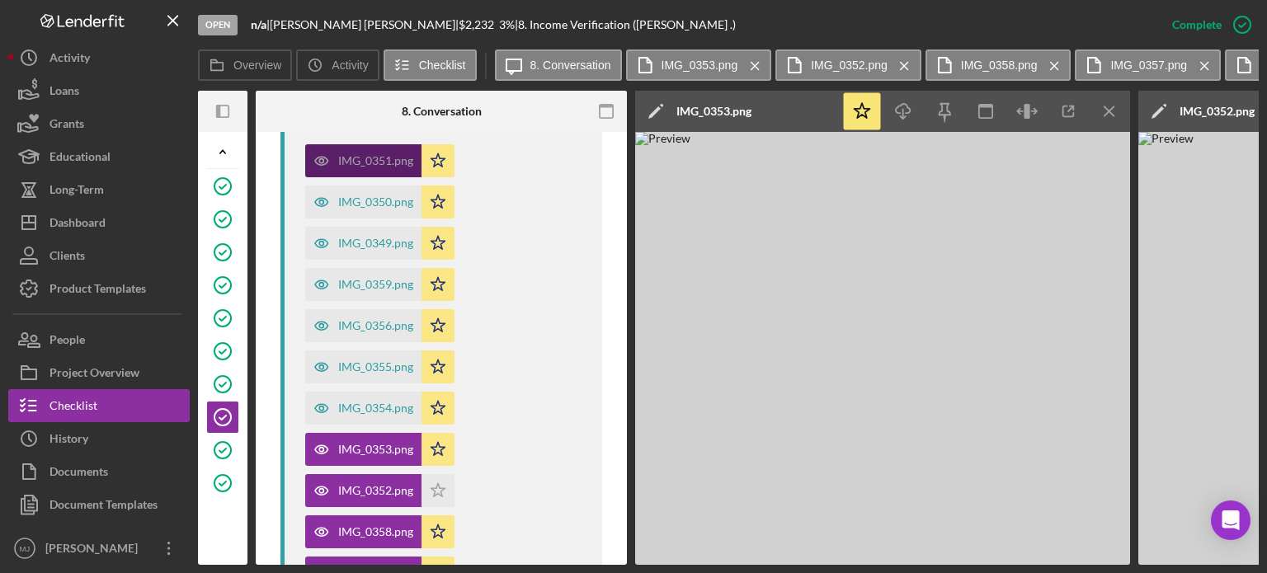
click at [365, 166] on div "IMG_0351.png" at bounding box center [375, 160] width 75 height 13
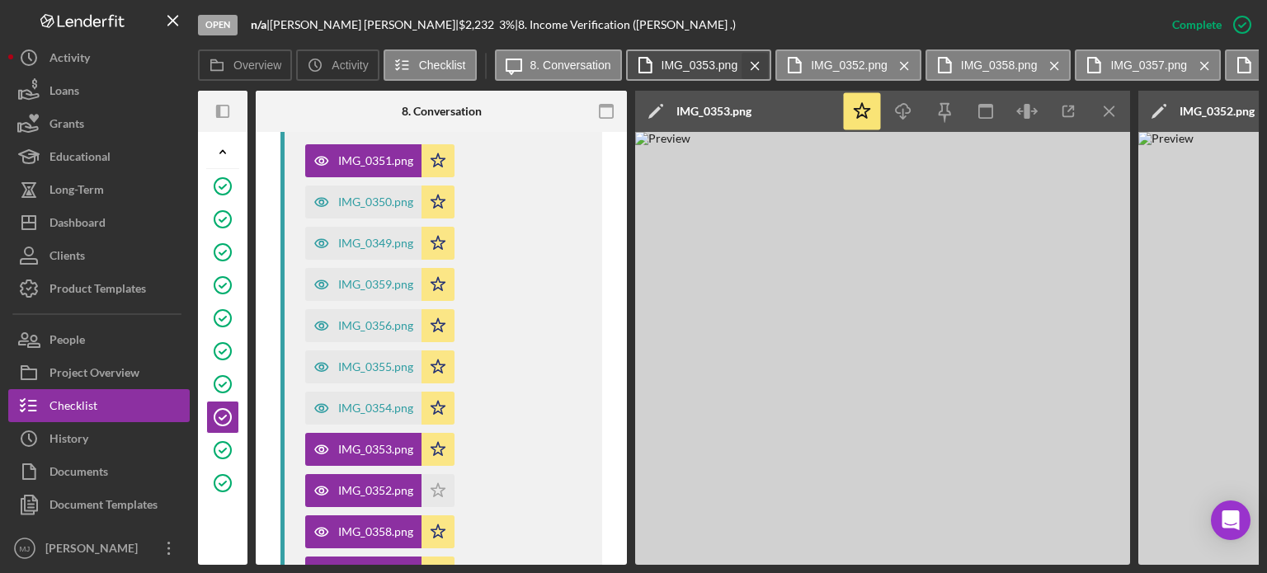
click at [750, 60] on icon "Icon/Menu Close" at bounding box center [754, 65] width 29 height 41
click at [890, 60] on icon "Icon/Menu Close" at bounding box center [904, 65] width 29 height 41
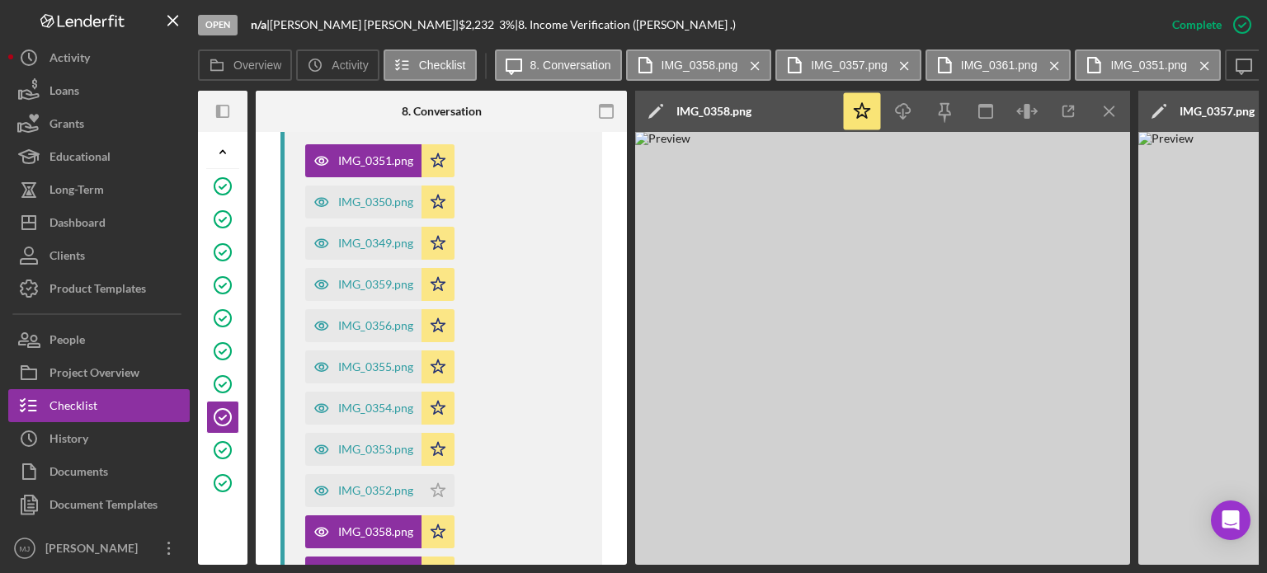
click at [750, 60] on icon "Icon/Menu Close" at bounding box center [754, 65] width 29 height 41
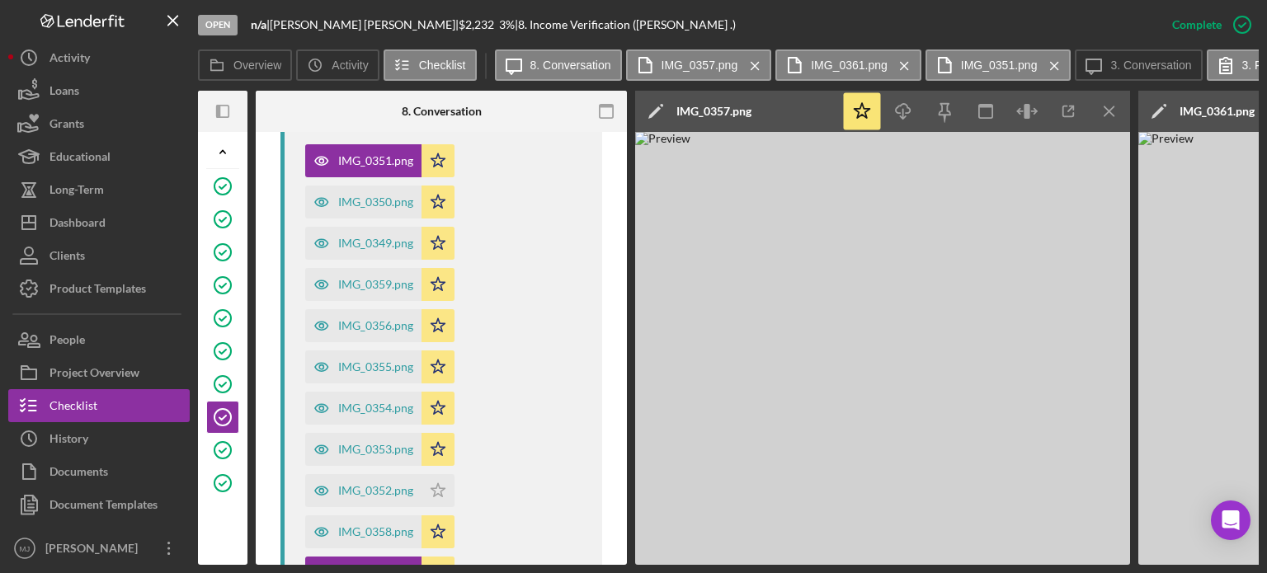
click at [750, 60] on icon "Icon/Menu Close" at bounding box center [754, 65] width 29 height 41
click at [890, 60] on icon "Icon/Menu Close" at bounding box center [904, 65] width 29 height 41
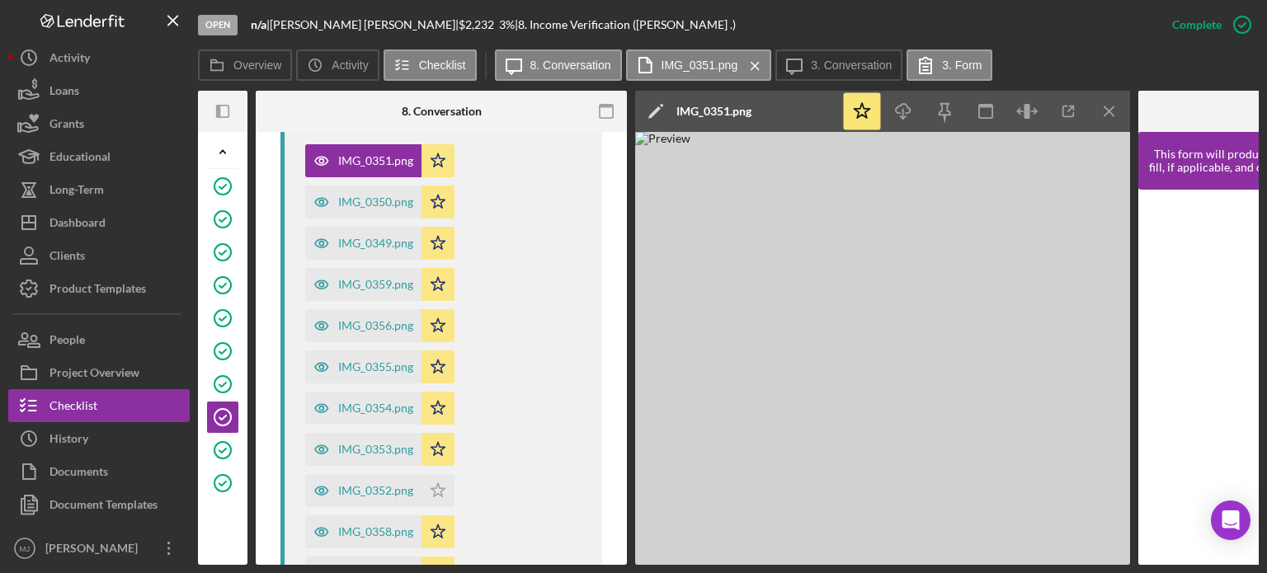
click at [750, 60] on icon "Icon/Menu Close" at bounding box center [754, 65] width 29 height 41
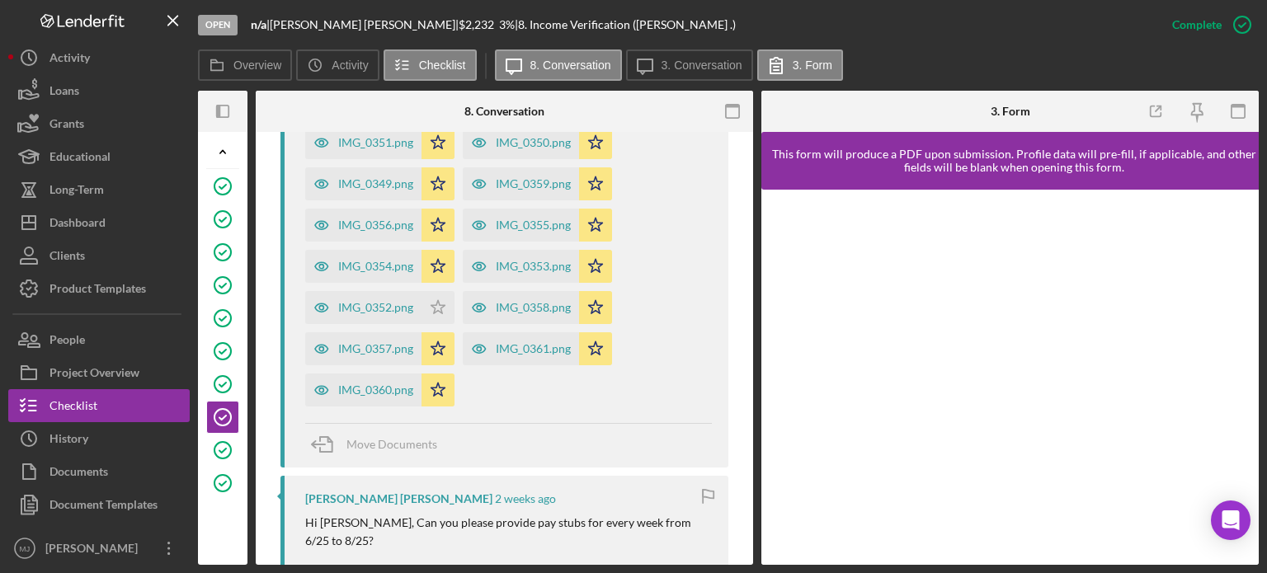
scroll to position [670, 0]
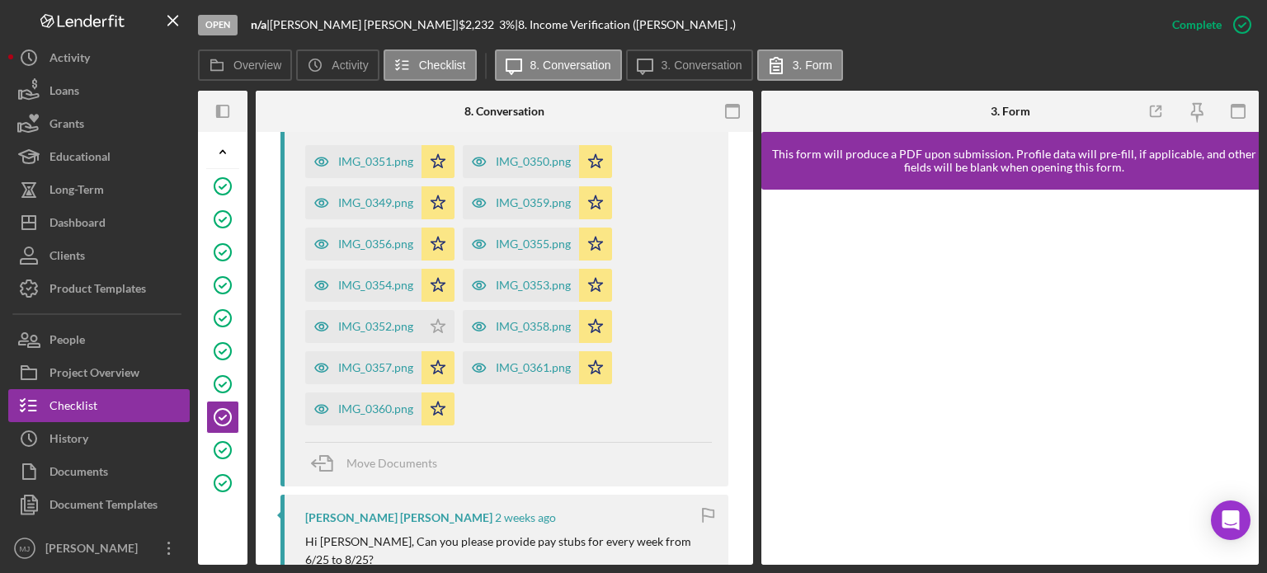
click at [750, 60] on div "Icon/Message 8. Conversation Icon/Message 3. Conversation 3. Form" at bounding box center [671, 65] width 352 height 33
click at [368, 167] on div "IMG_0351.png" at bounding box center [363, 161] width 116 height 33
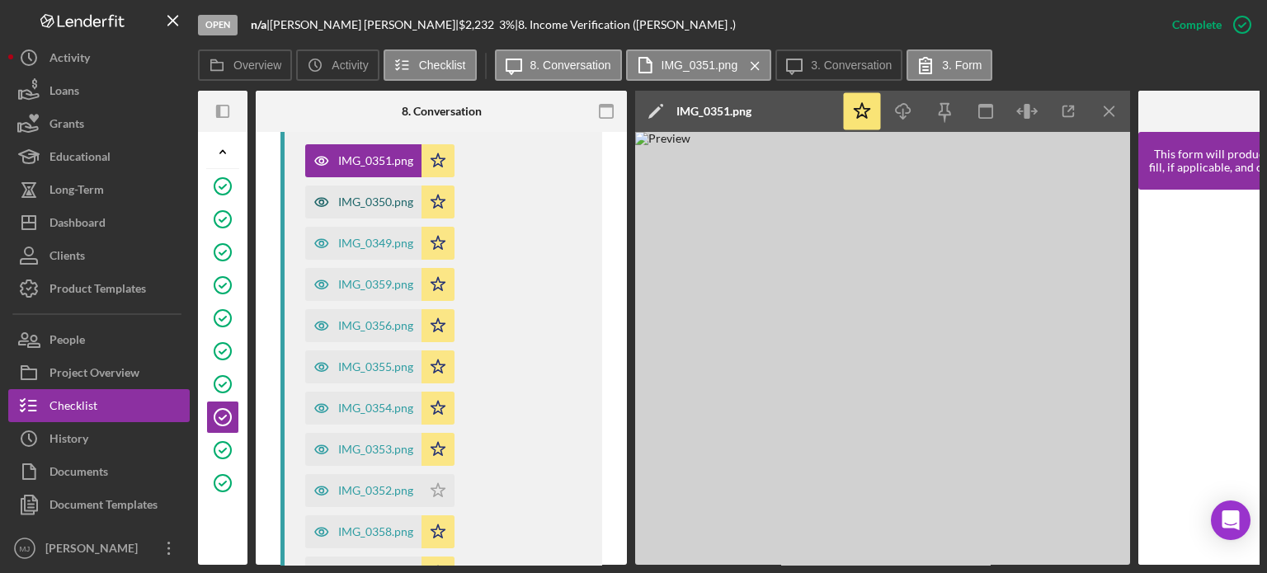
click at [342, 196] on div "IMG_0350.png" at bounding box center [375, 201] width 75 height 13
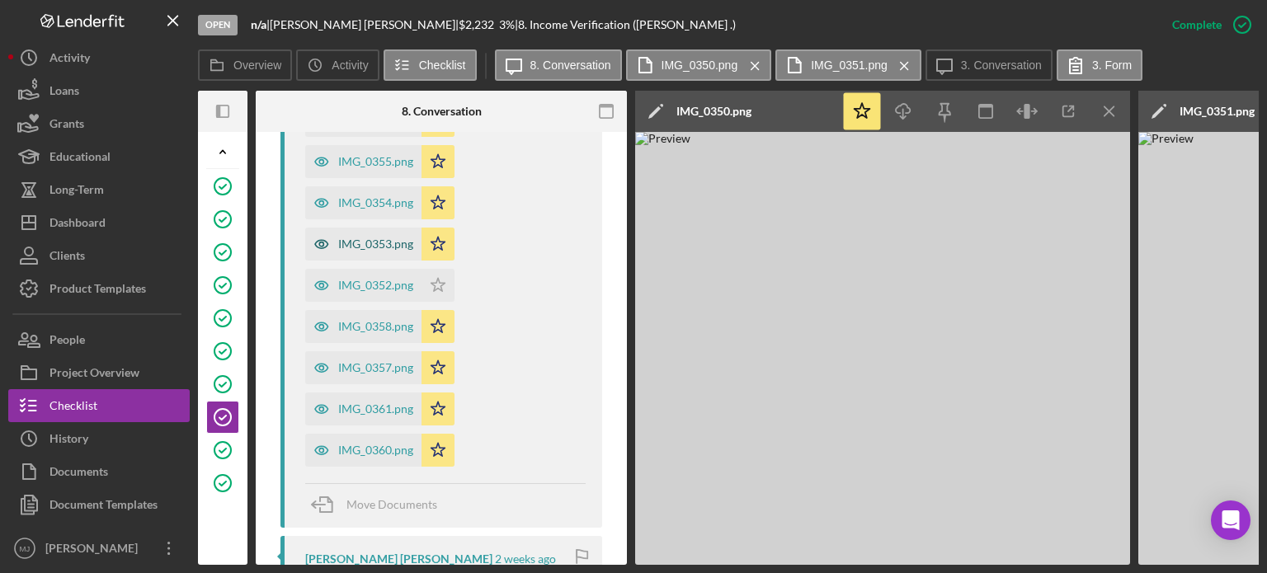
scroll to position [1102, 0]
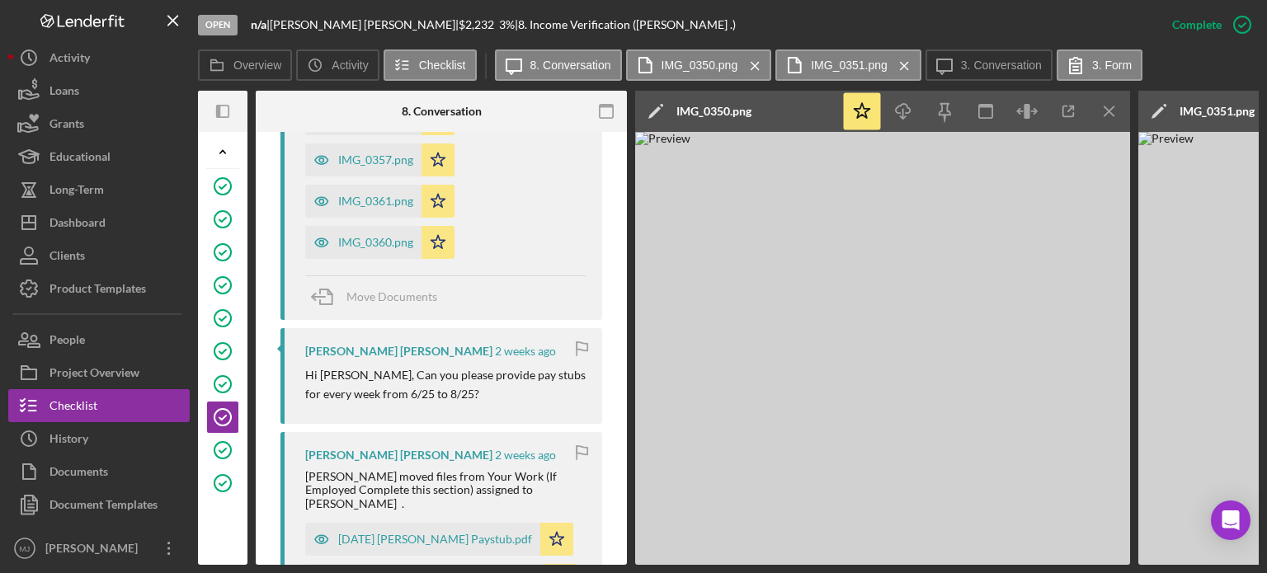
click at [694, 274] on img at bounding box center [882, 348] width 495 height 433
click at [368, 247] on div "IMG_0360.png" at bounding box center [375, 242] width 75 height 13
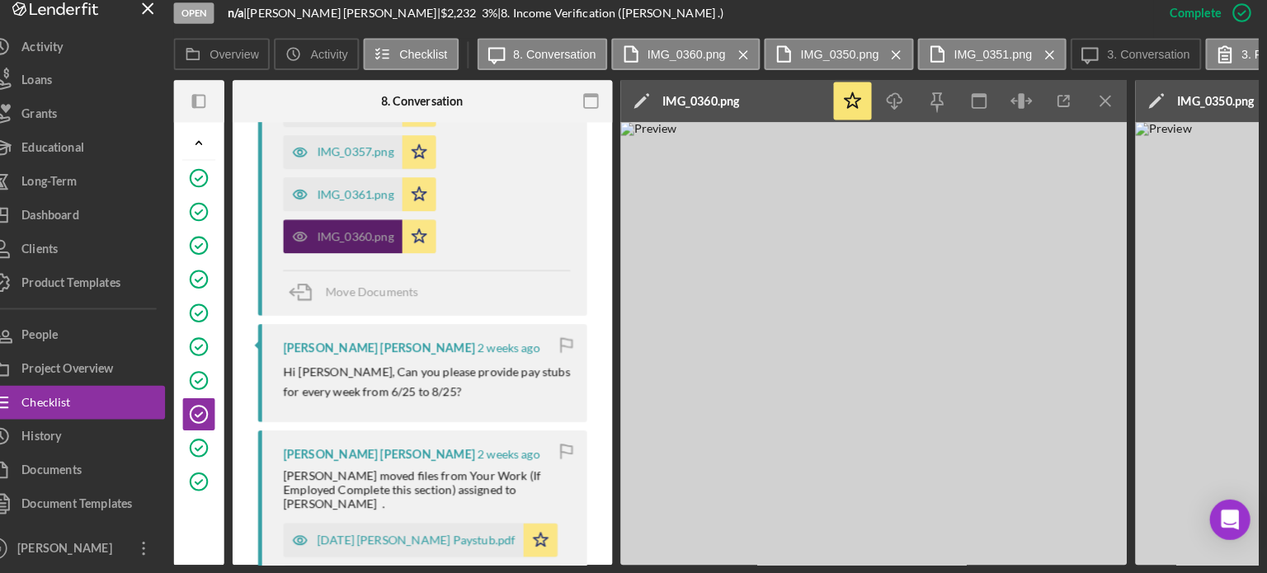
scroll to position [0, 0]
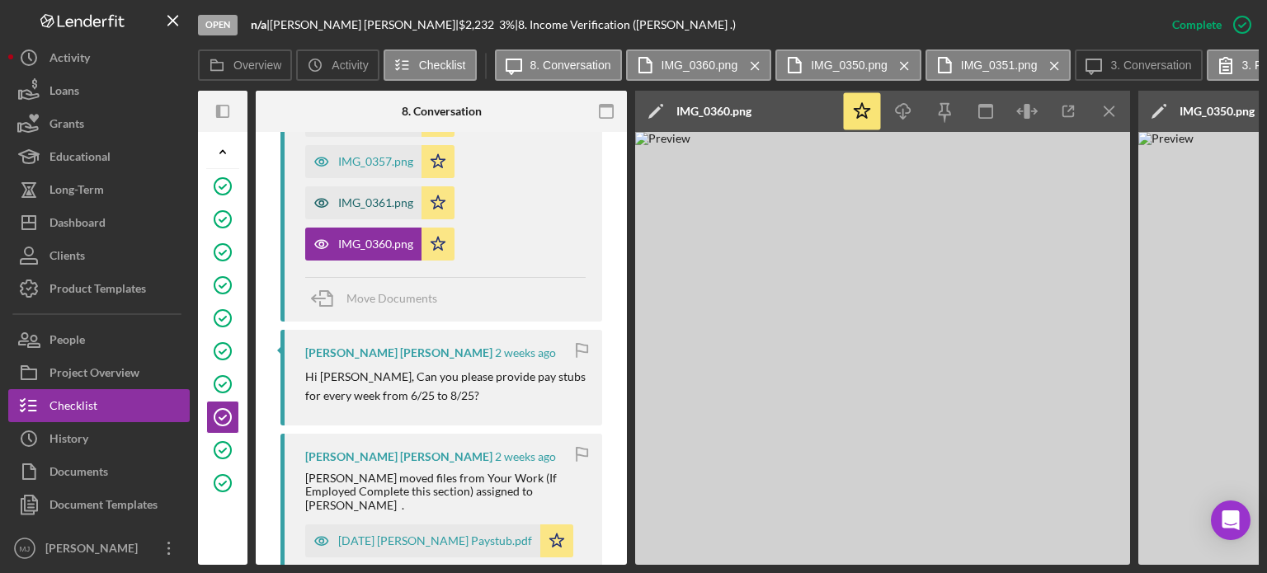
click at [386, 205] on div "IMG_0361.png" at bounding box center [375, 202] width 75 height 13
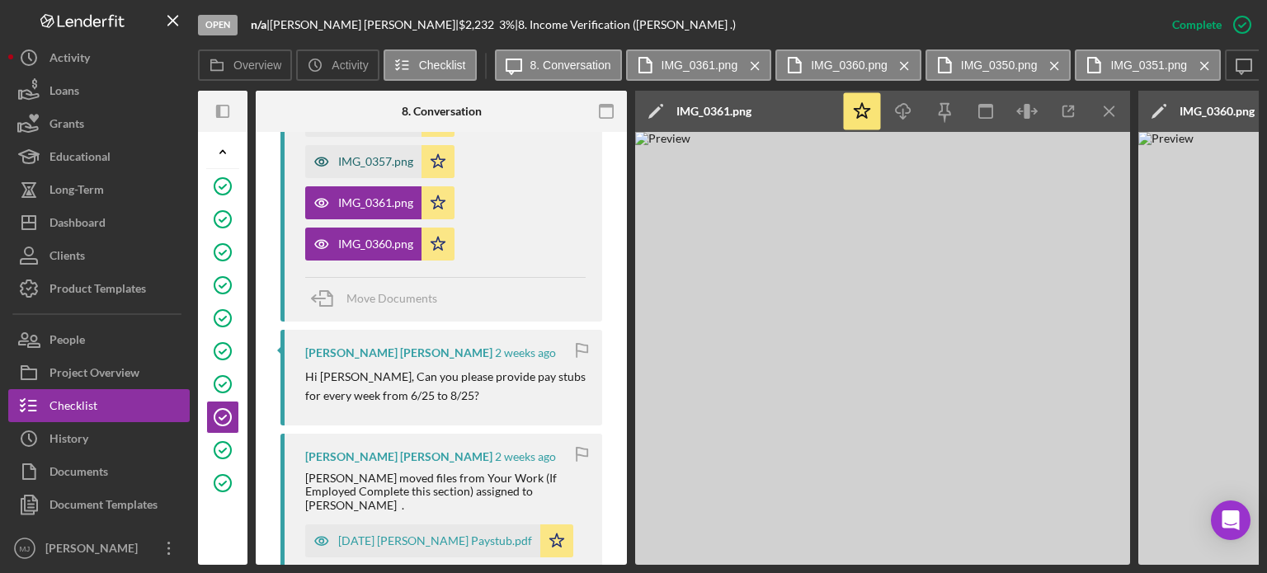
click at [374, 165] on div "IMG_0357.png" at bounding box center [375, 161] width 75 height 13
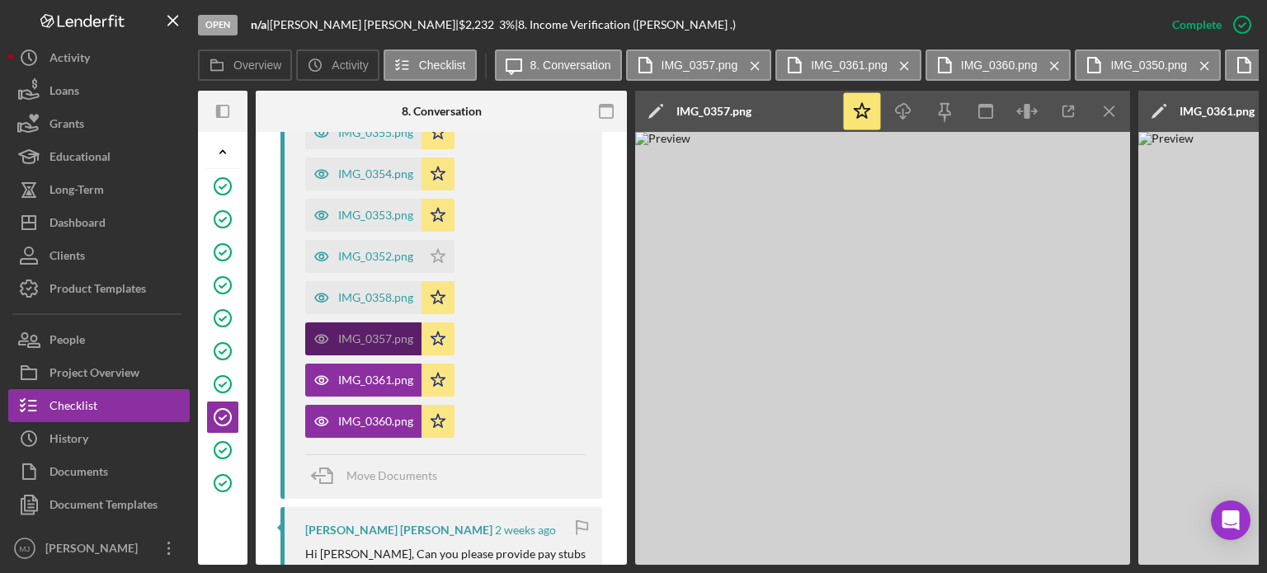
scroll to position [915, 0]
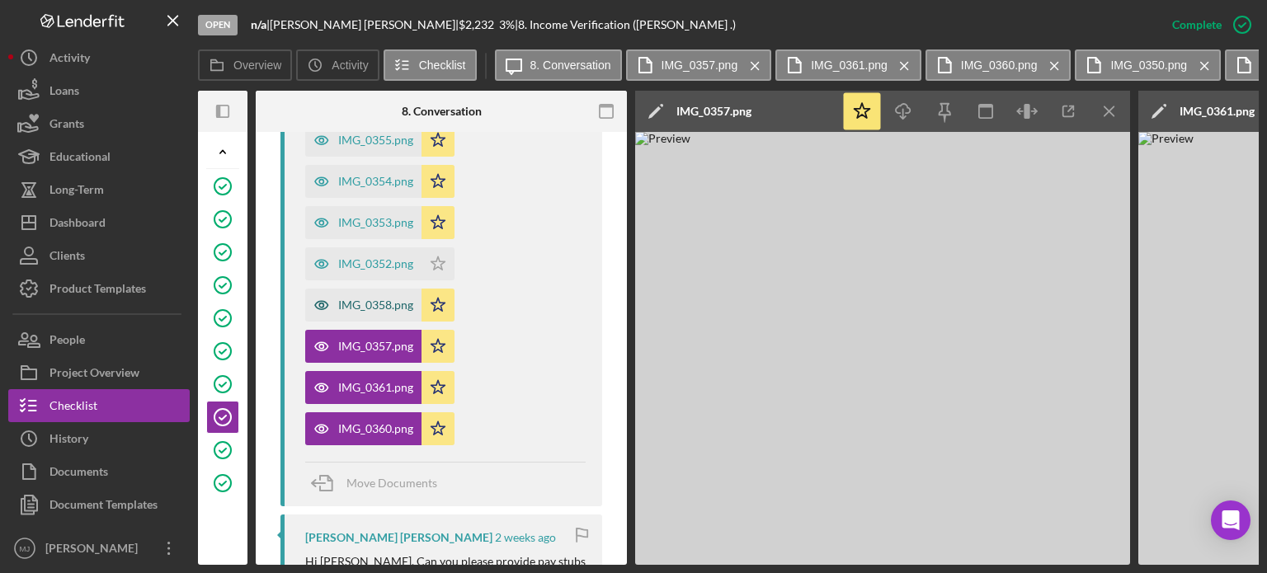
click at [396, 308] on div "IMG_0358.png" at bounding box center [375, 305] width 75 height 13
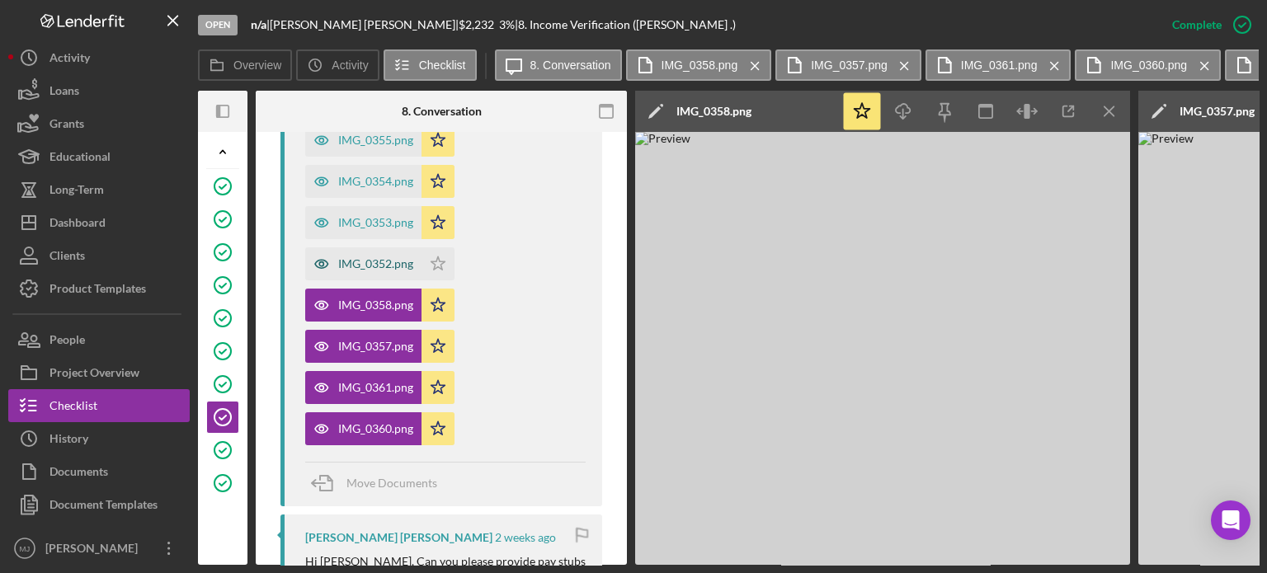
click at [397, 257] on div "IMG_0352.png" at bounding box center [375, 263] width 75 height 13
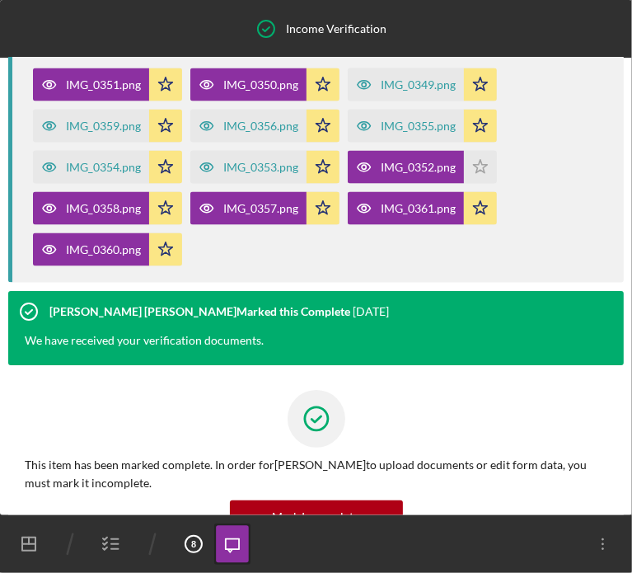
scroll to position [1453, 0]
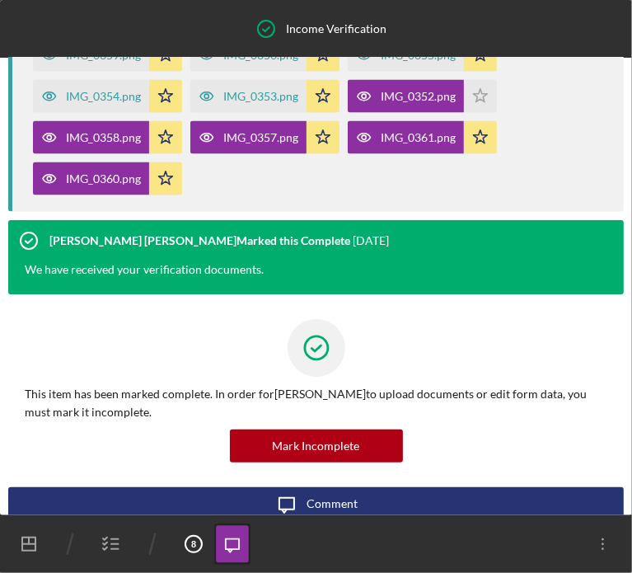
click at [101, 546] on icon "button" at bounding box center [111, 544] width 41 height 41
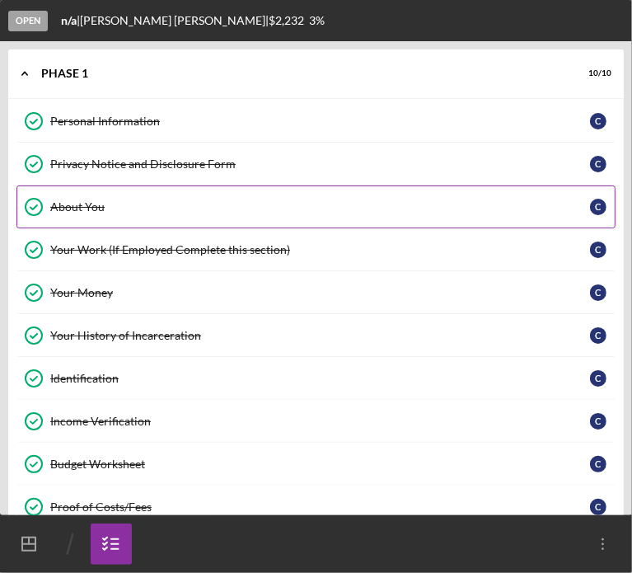
click at [80, 211] on div "About You" at bounding box center [320, 206] width 540 height 13
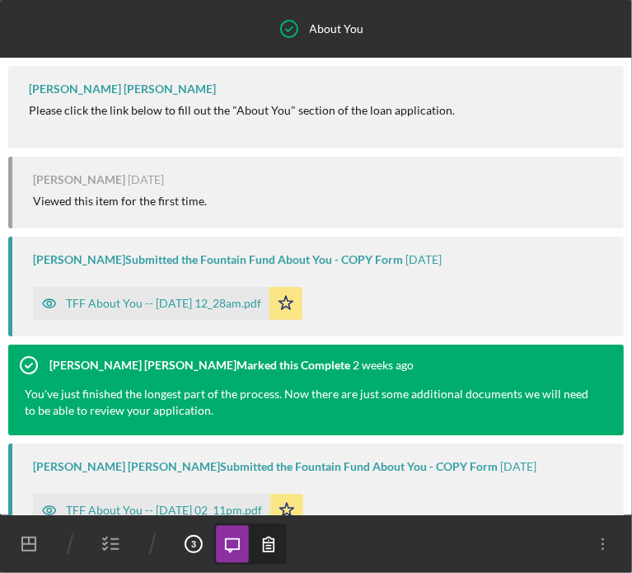
scroll to position [263, 0]
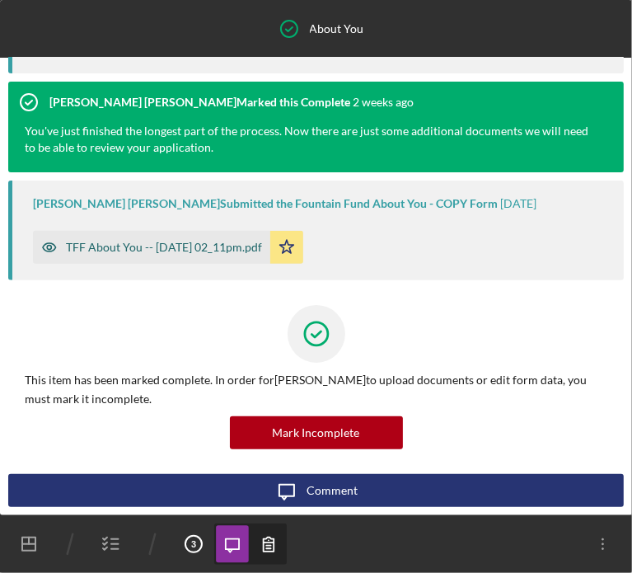
click at [145, 252] on div "TFF About You -- [DATE] 02_11pm.pdf" at bounding box center [164, 247] width 196 height 13
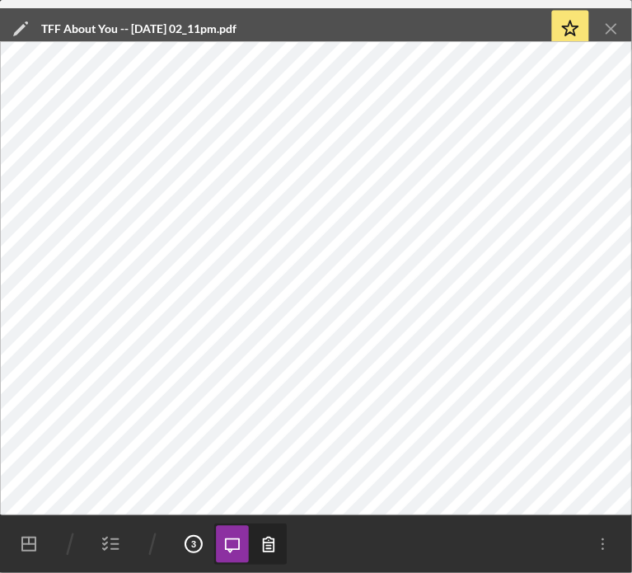
click at [110, 547] on icon "button" at bounding box center [111, 544] width 41 height 41
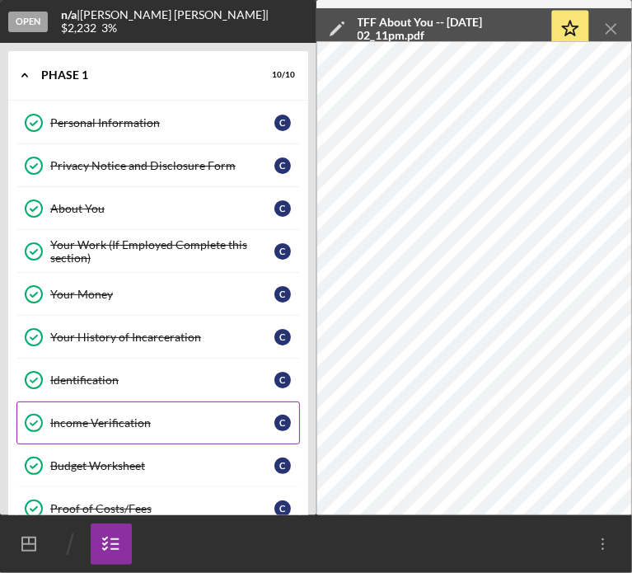
click at [118, 416] on div "Income Verification" at bounding box center [162, 422] width 224 height 13
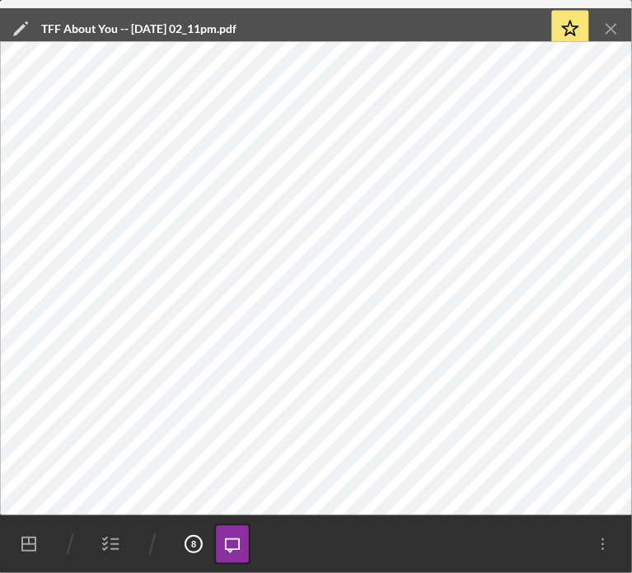
click at [614, 25] on icon "Icon/Menu Close" at bounding box center [612, 29] width 37 height 37
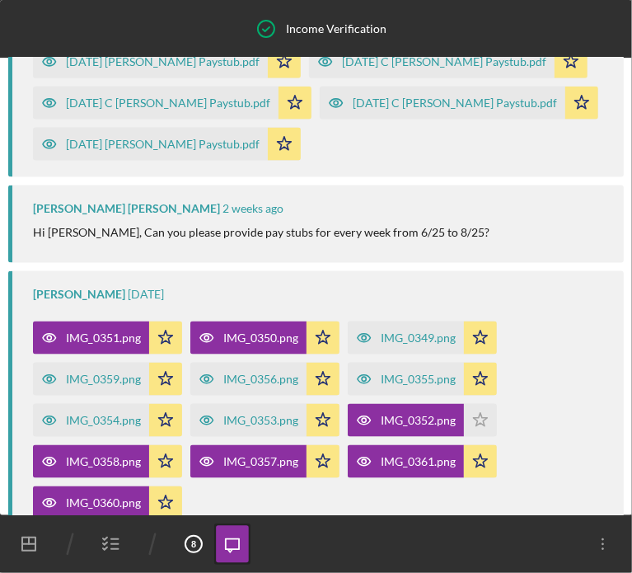
scroll to position [1123, 0]
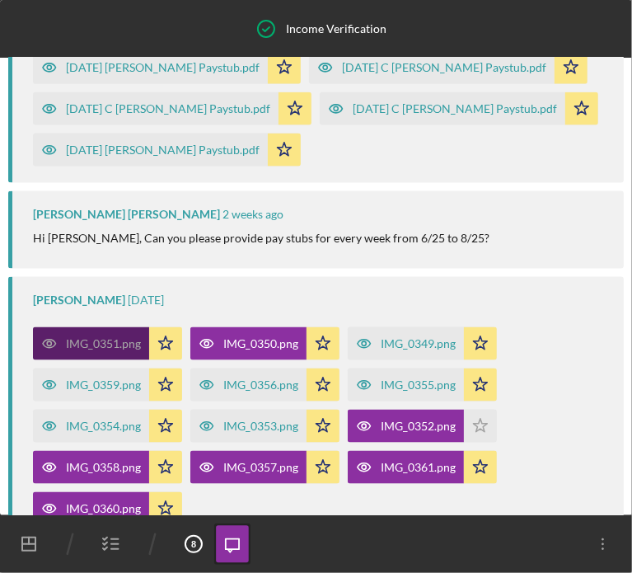
click at [96, 337] on div "IMG_0351.png" at bounding box center [103, 343] width 75 height 13
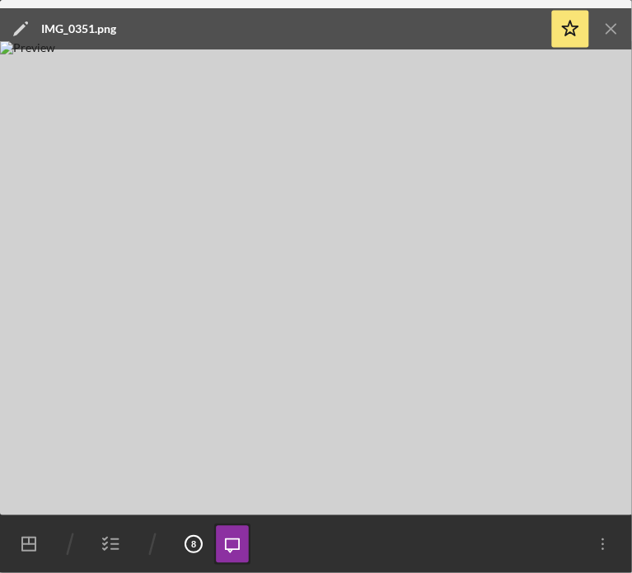
click at [610, 20] on icon "Icon/Menu Close" at bounding box center [612, 29] width 37 height 37
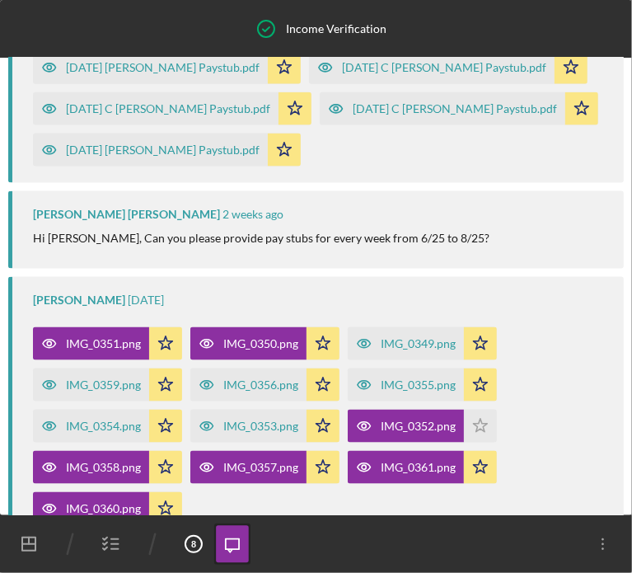
scroll to position [1453, 0]
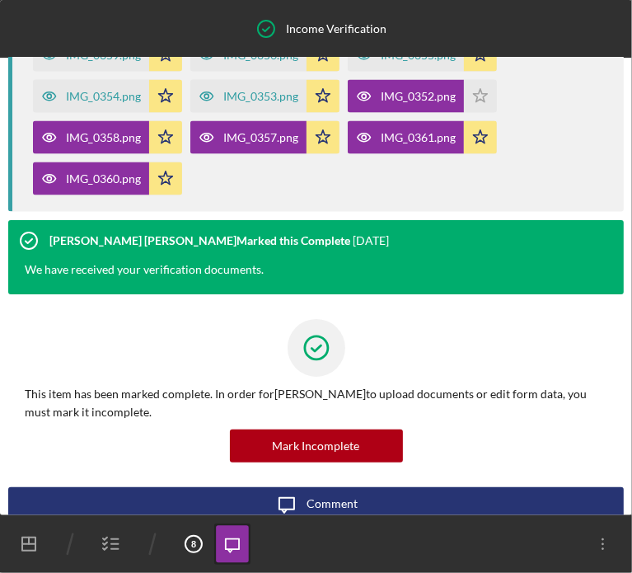
click at [109, 541] on icon "button" at bounding box center [111, 544] width 41 height 41
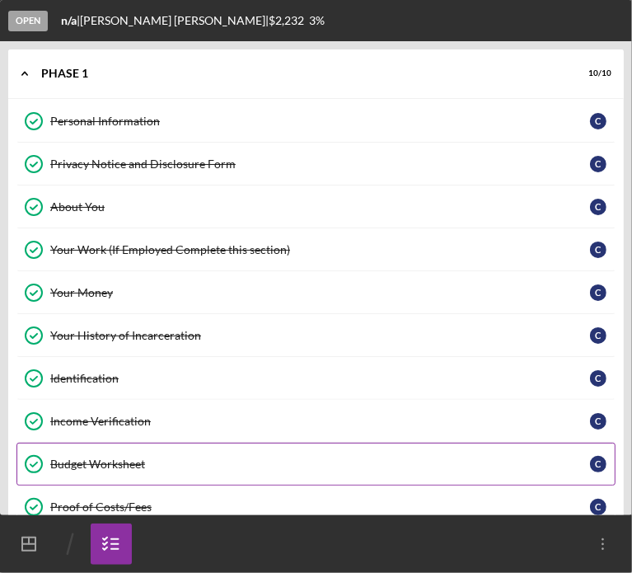
click at [88, 464] on div "Budget Worksheet" at bounding box center [320, 464] width 540 height 13
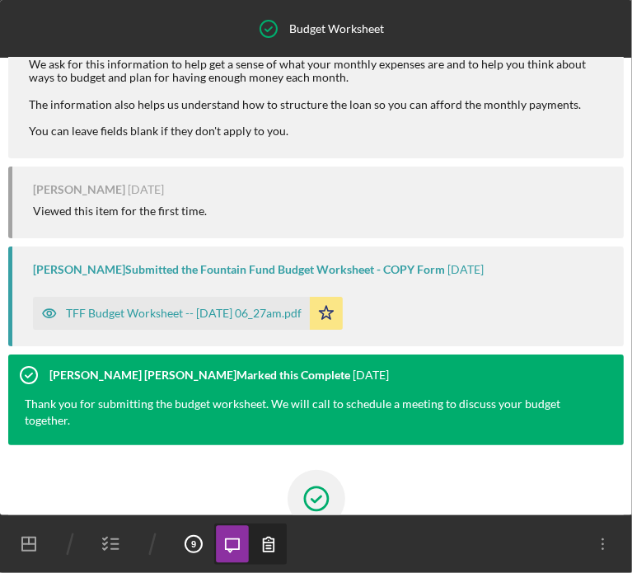
scroll to position [168, 0]
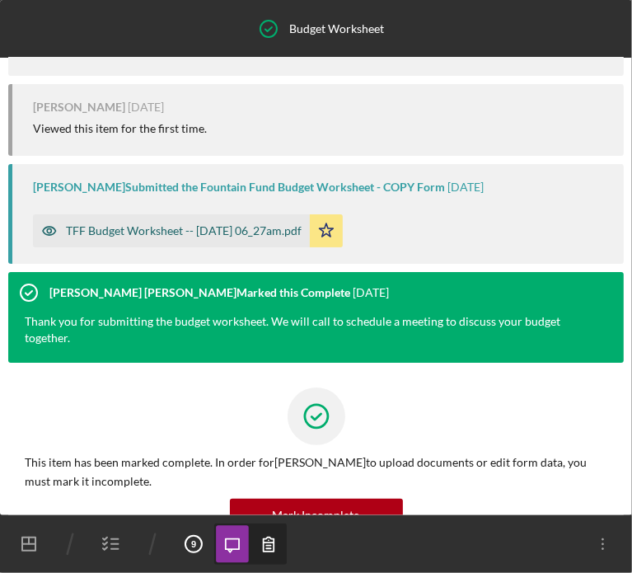
click at [170, 233] on div "TFF Budget Worksheet -- [DATE] 06_27am.pdf" at bounding box center [184, 230] width 236 height 13
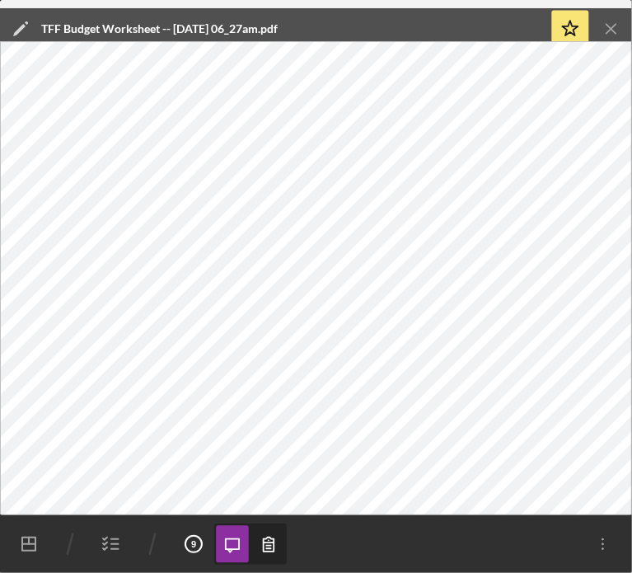
click at [110, 534] on icon "button" at bounding box center [111, 544] width 41 height 41
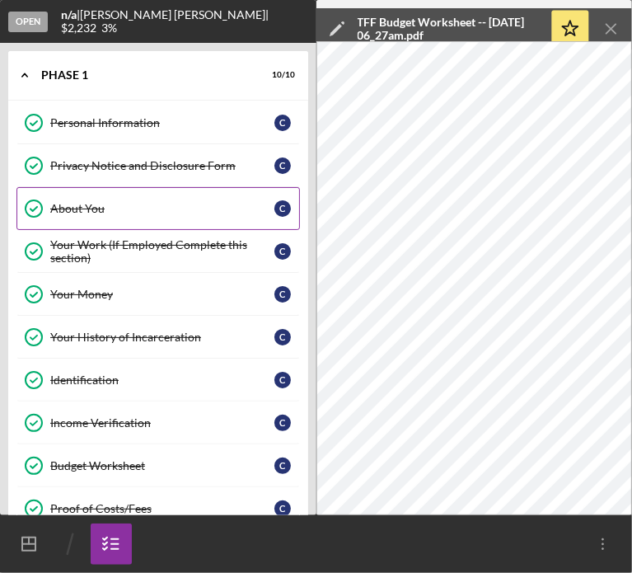
click at [86, 204] on div "About You" at bounding box center [162, 208] width 224 height 13
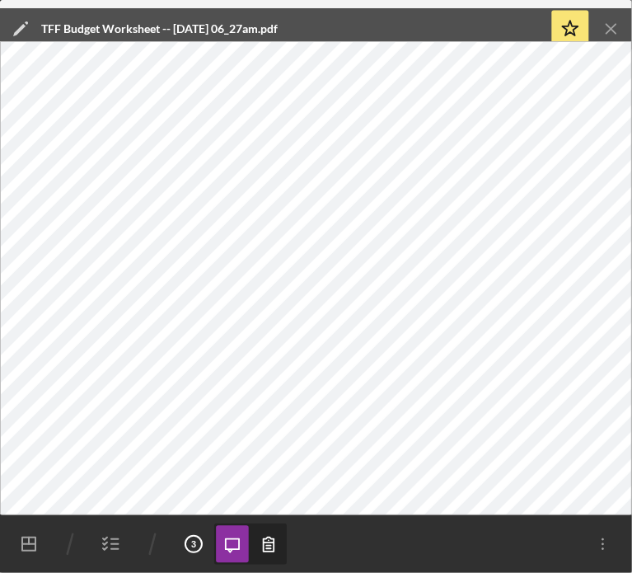
click at [614, 22] on icon "Icon/Menu Close" at bounding box center [612, 29] width 37 height 37
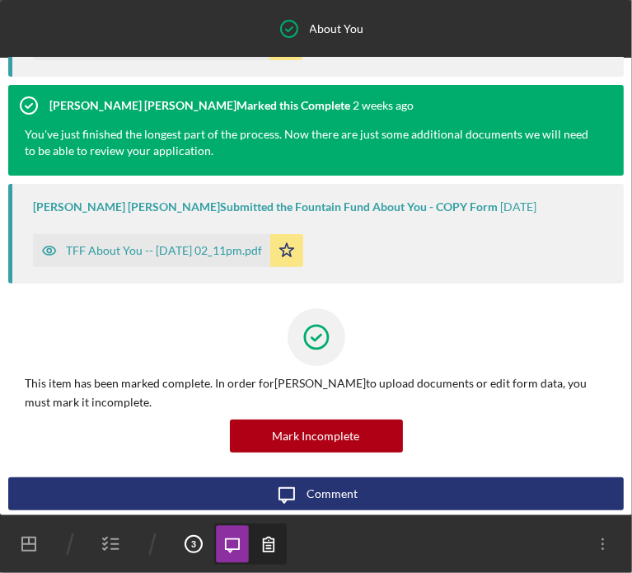
scroll to position [262, 0]
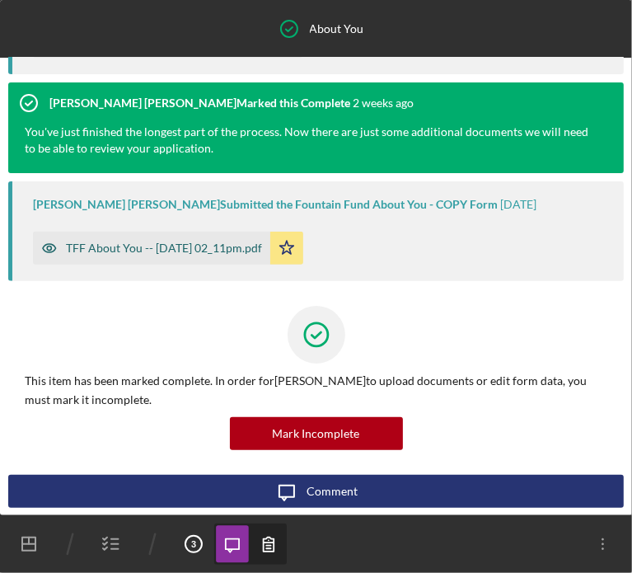
click at [172, 252] on div "TFF About You -- [DATE] 02_11pm.pdf" at bounding box center [164, 248] width 196 height 13
